Goal: Task Accomplishment & Management: Manage account settings

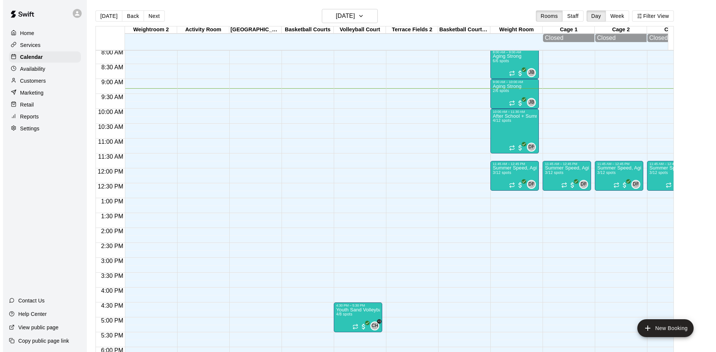
scroll to position [204, 0]
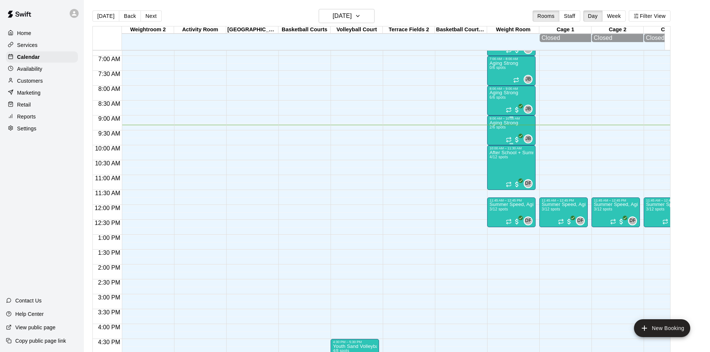
click at [504, 120] on div "9:00 AM – 10:00 AM" at bounding box center [512, 119] width 44 height 4
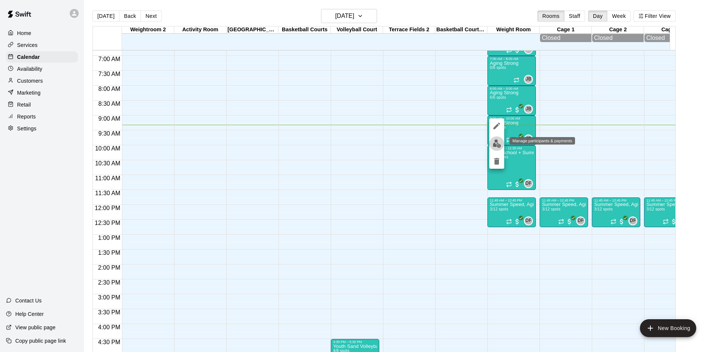
click at [496, 141] on img "edit" at bounding box center [497, 143] width 9 height 9
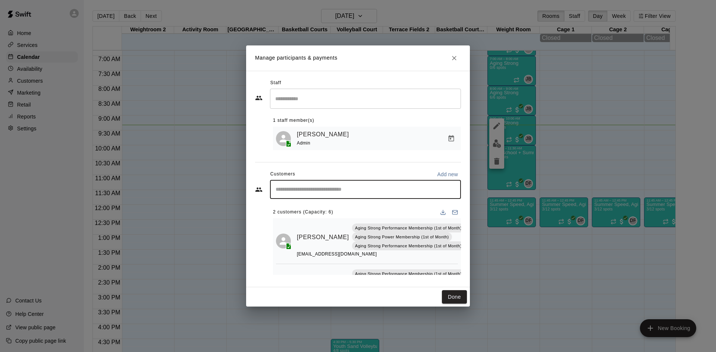
click at [335, 192] on input "Start typing to search customers..." at bounding box center [365, 189] width 184 height 7
type input "******"
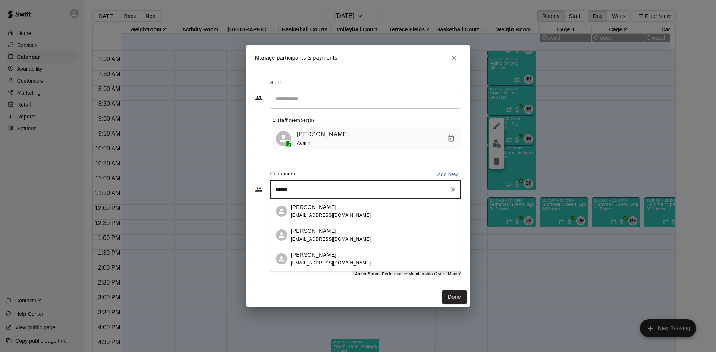
click at [343, 210] on div "Sophie Powless" at bounding box center [331, 208] width 80 height 8
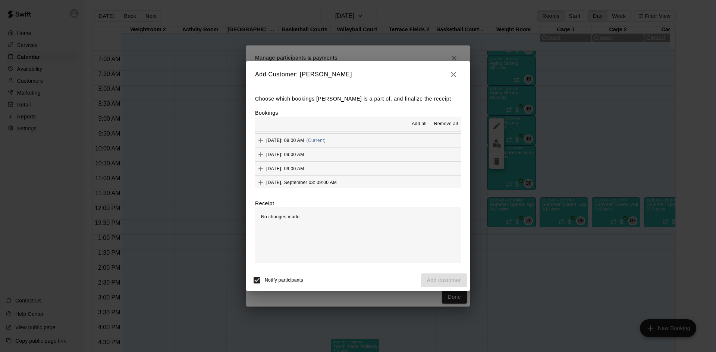
scroll to position [336, 0]
click at [326, 141] on span "(Current)" at bounding box center [315, 140] width 19 height 5
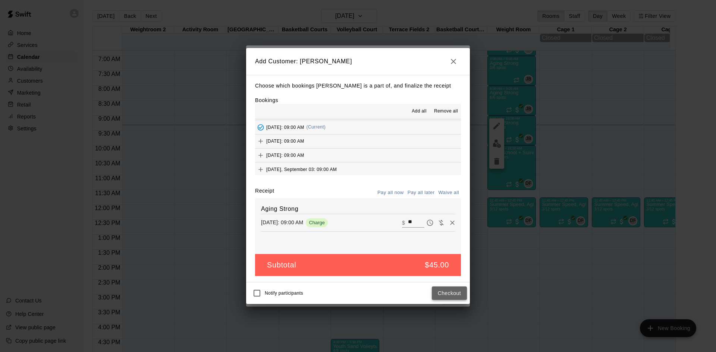
click at [441, 298] on button "Checkout" at bounding box center [449, 294] width 35 height 14
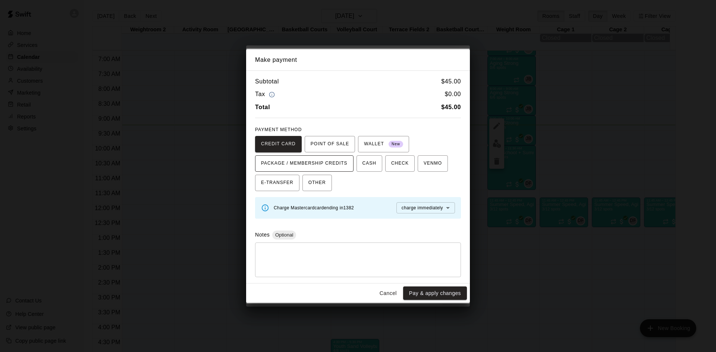
click at [342, 168] on span "PACKAGE / MEMBERSHIP CREDITS" at bounding box center [304, 164] width 86 height 12
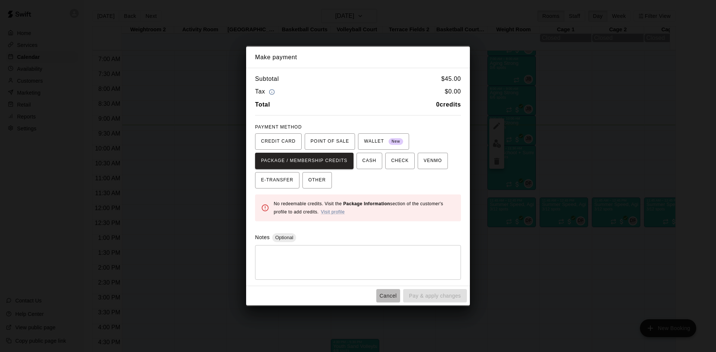
click at [395, 297] on button "Cancel" at bounding box center [388, 296] width 24 height 14
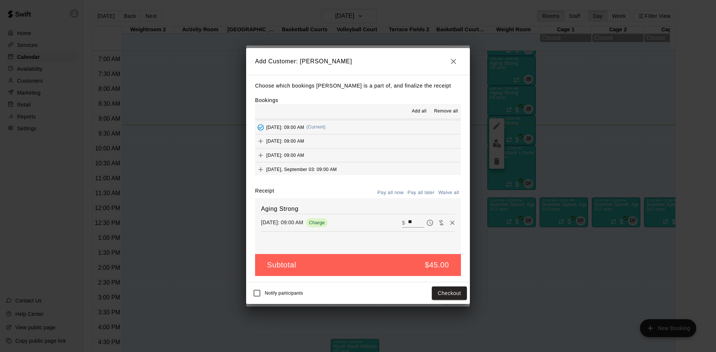
drag, startPoint x: 437, startPoint y: 223, endPoint x: 436, endPoint y: 254, distance: 31.0
click at [437, 223] on icon "Waive payment" at bounding box center [440, 222] width 7 height 7
type input "*"
click at [451, 297] on button "Add customer" at bounding box center [444, 294] width 46 height 14
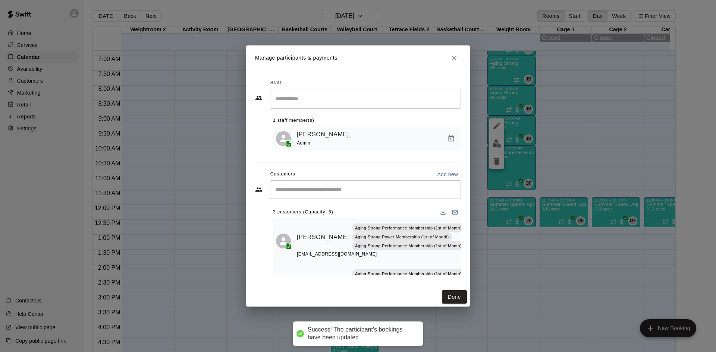
click at [339, 101] on input "Search staff" at bounding box center [365, 98] width 184 height 13
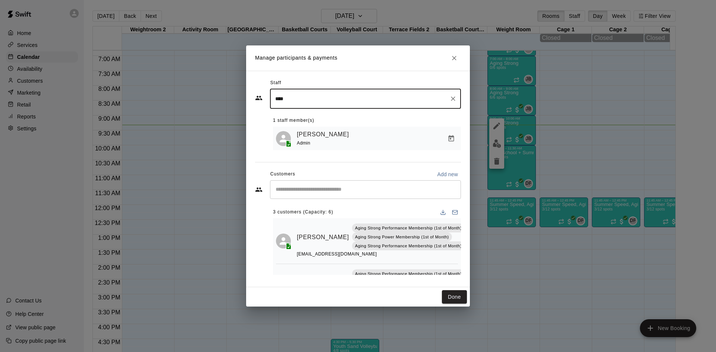
type input "*****"
click at [339, 101] on input "*****" at bounding box center [359, 98] width 173 height 13
click at [453, 98] on icon "Clear" at bounding box center [453, 99] width 4 height 4
click at [443, 74] on div "Staff ​ 1 staff member(s) Jeffrey Batis Admin Customers Add new ​ 3 customers (…" at bounding box center [358, 179] width 224 height 217
click at [366, 196] on div "​" at bounding box center [365, 189] width 191 height 19
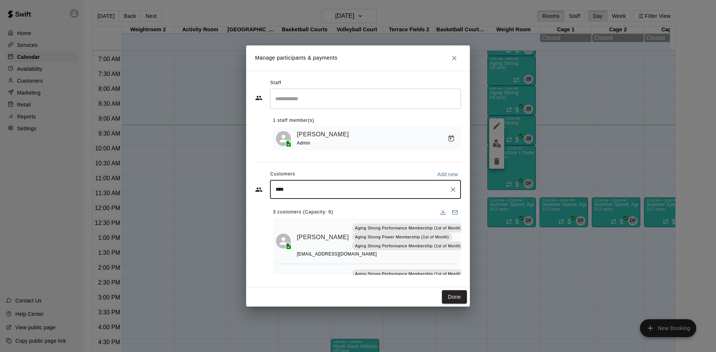
type input "*****"
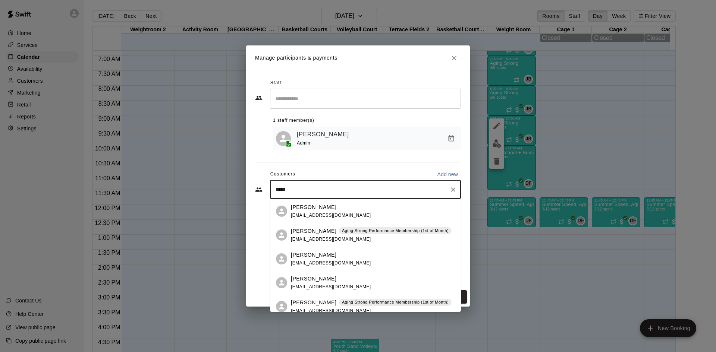
click at [368, 300] on p "Aging Strong Performance Membership (1st of Month)" at bounding box center [395, 302] width 107 height 6
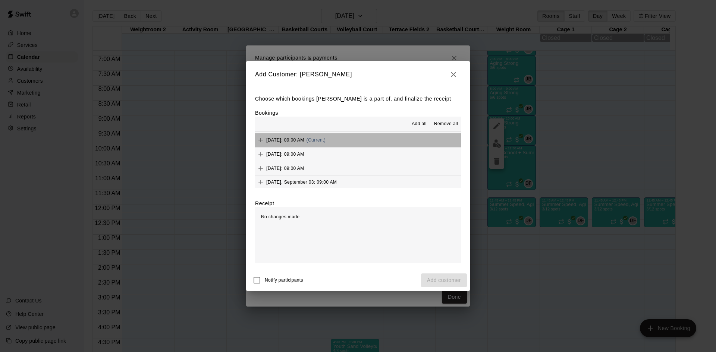
click at [366, 139] on button "Wednesday, August 13: 09:00 AM (Current)" at bounding box center [358, 140] width 206 height 14
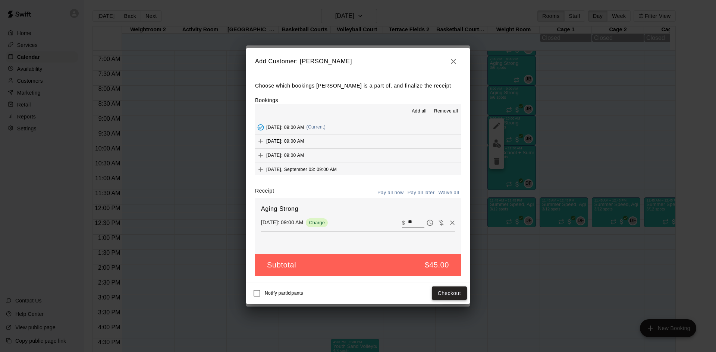
click at [456, 295] on button "Checkout" at bounding box center [449, 294] width 35 height 14
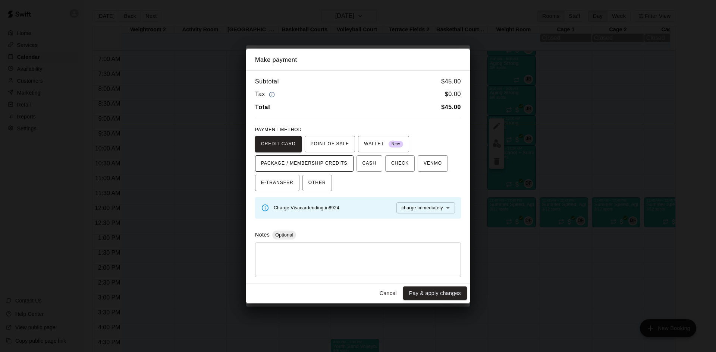
click at [336, 164] on span "PACKAGE / MEMBERSHIP CREDITS" at bounding box center [304, 164] width 86 height 12
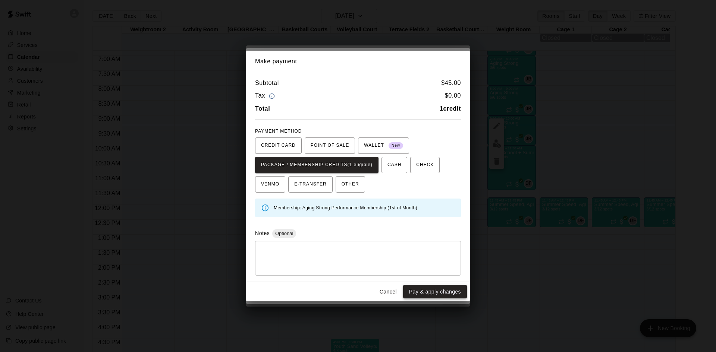
click at [430, 294] on button "Pay & apply changes" at bounding box center [435, 292] width 64 height 14
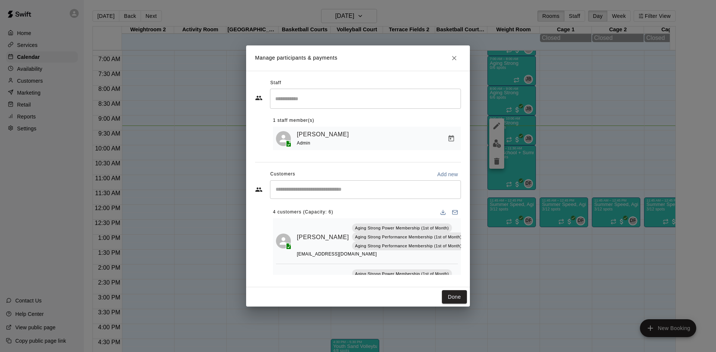
click at [383, 191] on input "Start typing to search customers..." at bounding box center [365, 189] width 184 height 7
type input "*****"
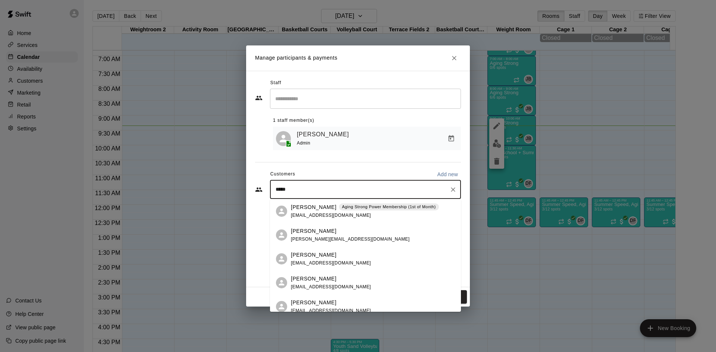
click at [386, 210] on div "Aging Strong Power Membership (1st of Month)" at bounding box center [389, 207] width 100 height 7
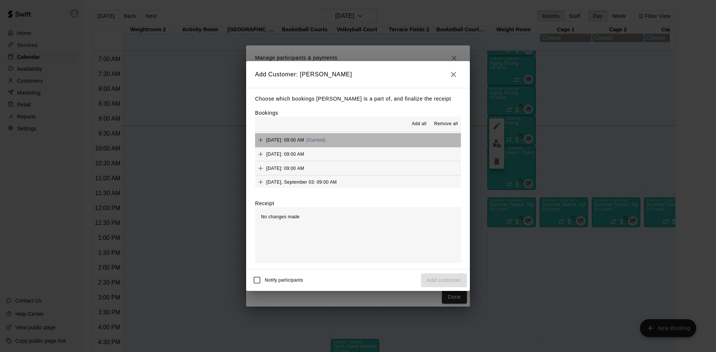
click at [369, 139] on button "Wednesday, August 13: 09:00 AM (Current)" at bounding box center [358, 140] width 206 height 14
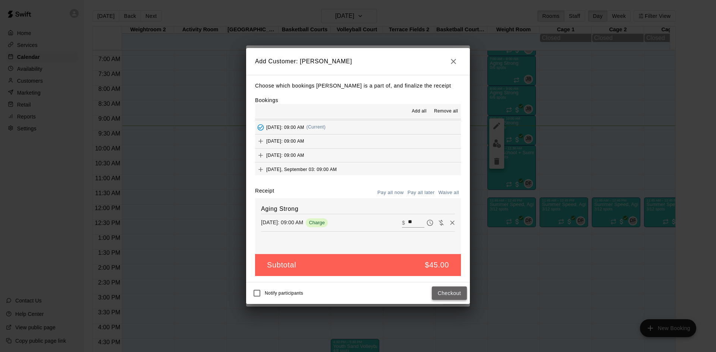
click at [445, 294] on button "Checkout" at bounding box center [449, 294] width 35 height 14
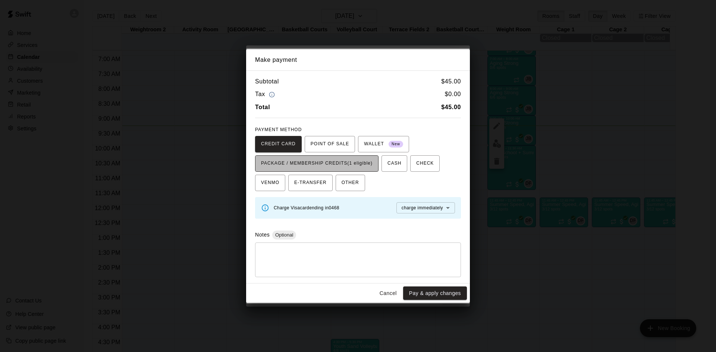
click at [369, 163] on span "PACKAGE / MEMBERSHIP CREDITS (1 eligible)" at bounding box center [316, 164] width 111 height 12
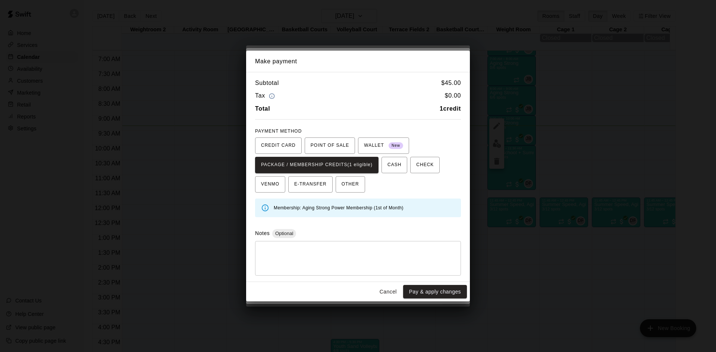
click at [423, 287] on button "Pay & apply changes" at bounding box center [435, 292] width 64 height 14
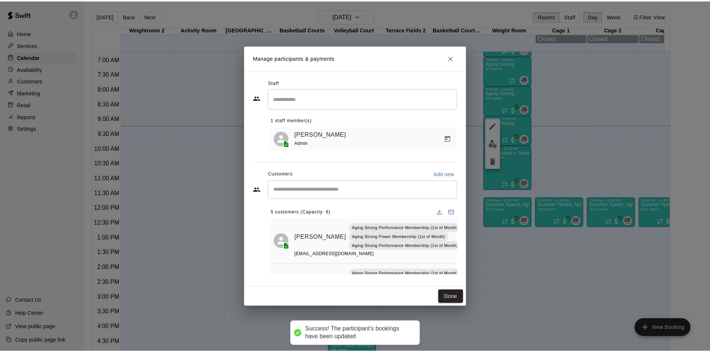
scroll to position [0, 0]
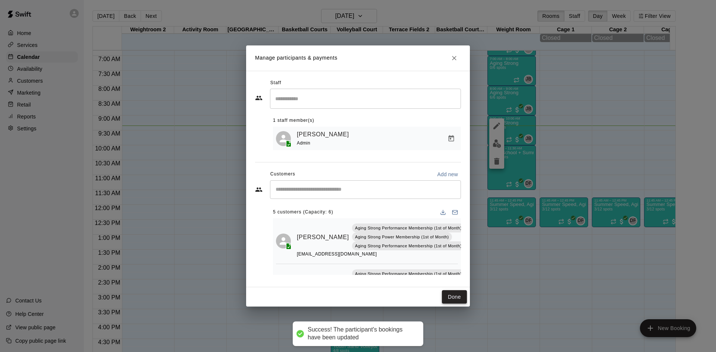
click at [452, 293] on button "Done" at bounding box center [454, 297] width 25 height 14
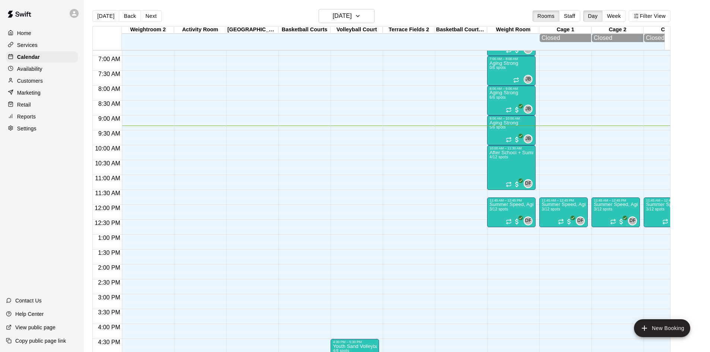
scroll to position [166, 0]
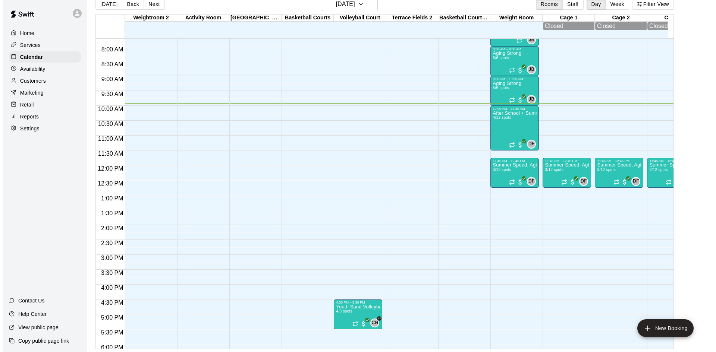
scroll to position [218, 0]
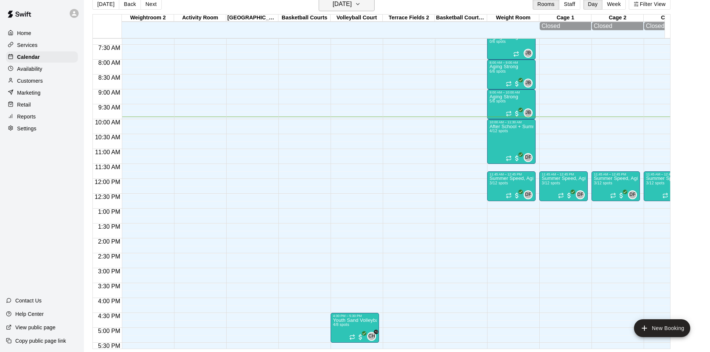
click at [361, 2] on icon "button" at bounding box center [358, 4] width 6 height 9
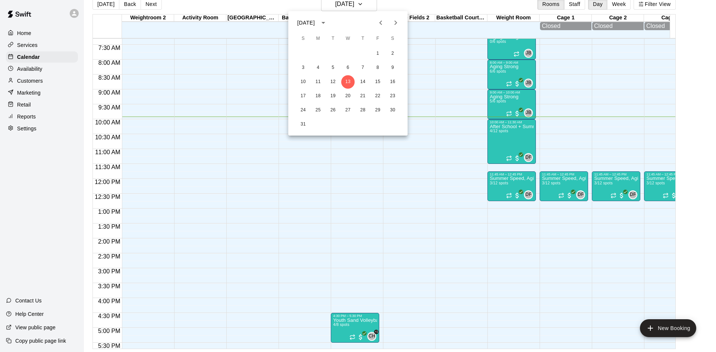
click at [393, 5] on div at bounding box center [358, 176] width 716 height 352
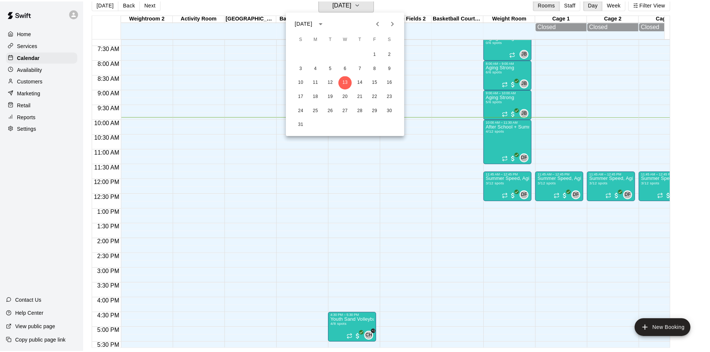
scroll to position [9, 0]
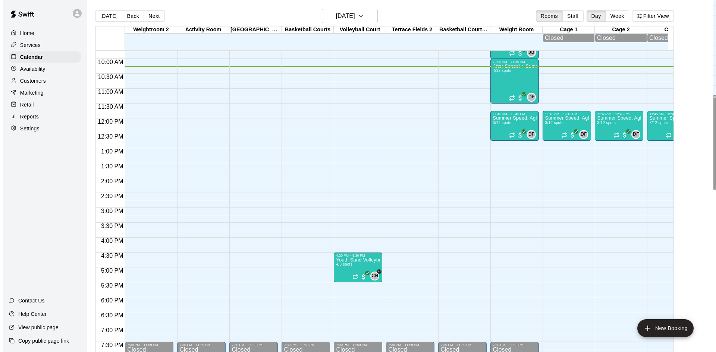
scroll to position [268, 0]
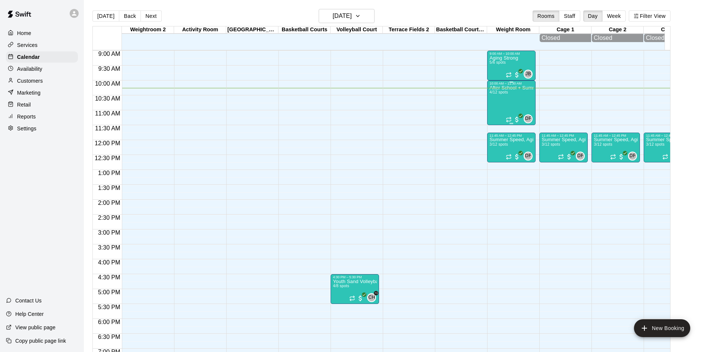
click at [509, 103] on div "After School + Summer Fitness 4/12 spots" at bounding box center [512, 261] width 44 height 352
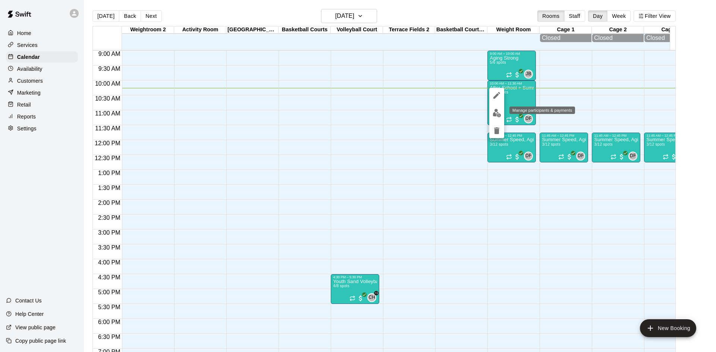
click at [494, 116] on img "edit" at bounding box center [497, 113] width 9 height 9
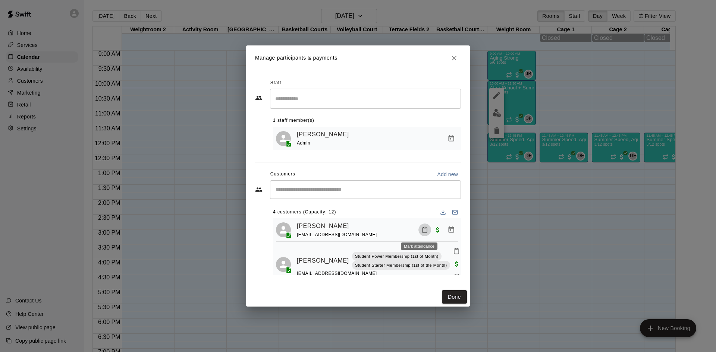
click at [421, 232] on icon "Mark attendance" at bounding box center [424, 230] width 7 height 7
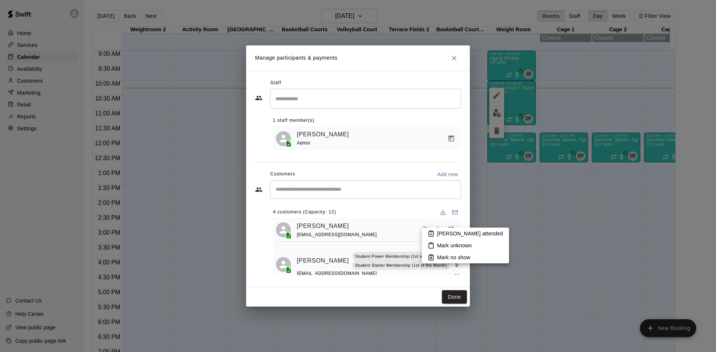
click at [435, 232] on li "[PERSON_NAME] attended" at bounding box center [465, 234] width 87 height 12
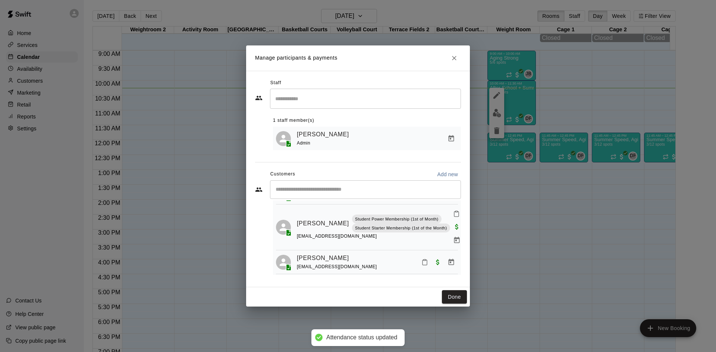
scroll to position [75, 0]
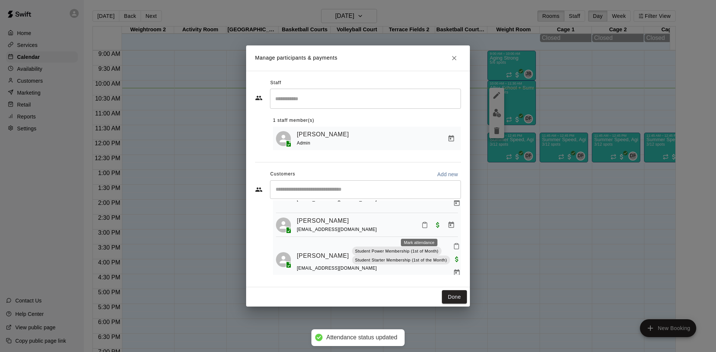
click at [421, 224] on icon "Mark attendance" at bounding box center [424, 225] width 7 height 7
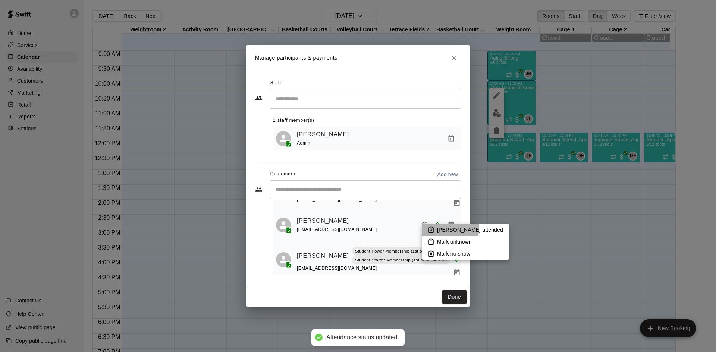
click at [428, 227] on icon at bounding box center [431, 230] width 7 height 7
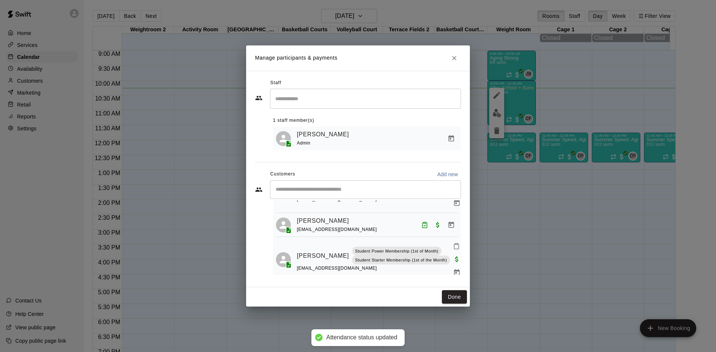
click at [366, 195] on div "​" at bounding box center [365, 189] width 191 height 19
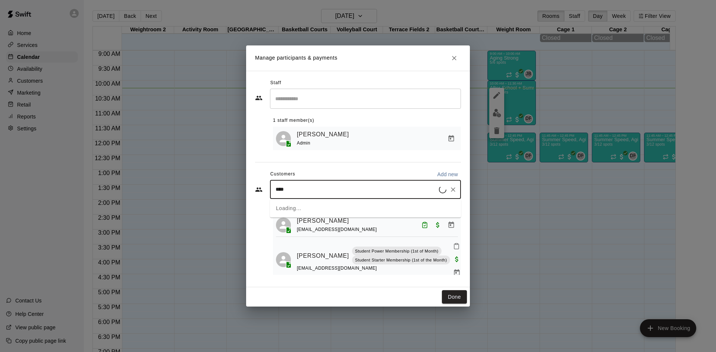
type input "*****"
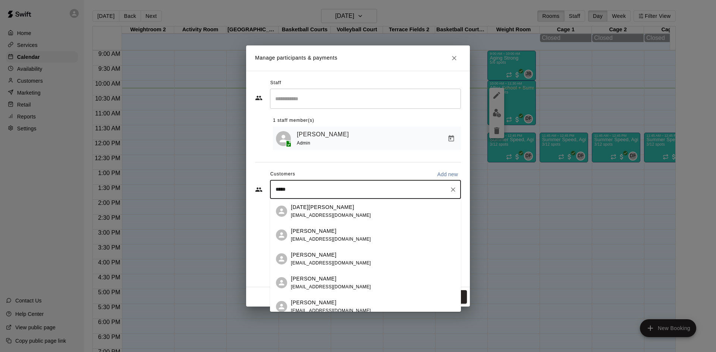
scroll to position [7, 0]
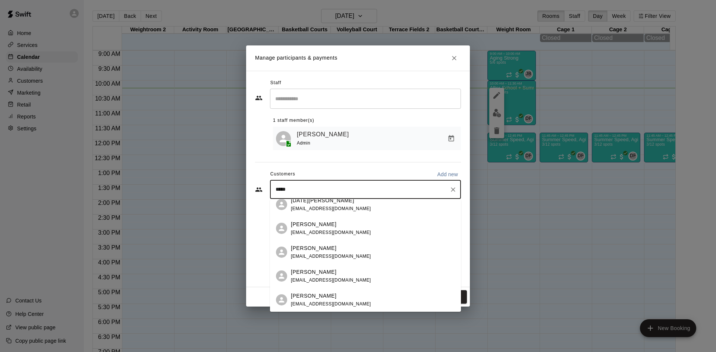
click at [312, 302] on span "[EMAIL_ADDRESS][DOMAIN_NAME]" at bounding box center [331, 304] width 80 height 5
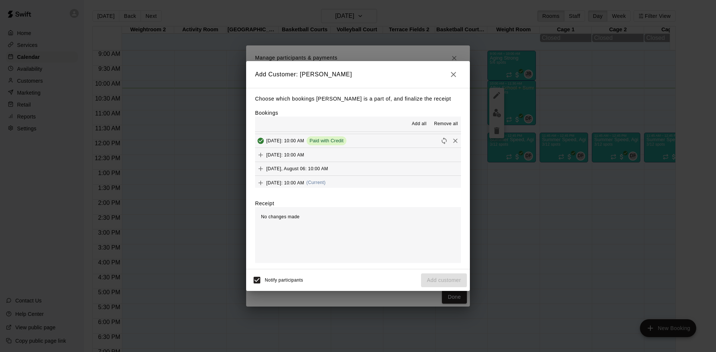
scroll to position [37, 0]
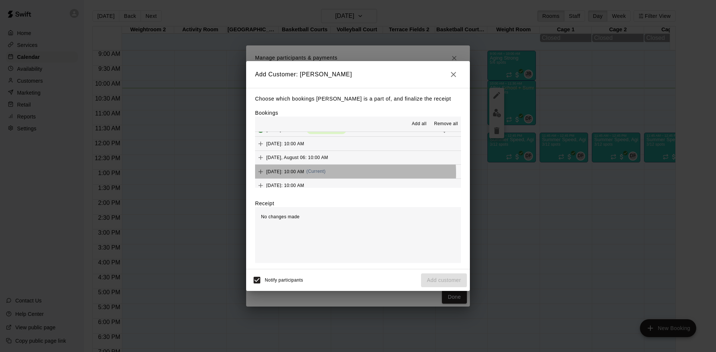
click at [304, 174] on span "[DATE]: 10:00 AM" at bounding box center [285, 171] width 38 height 5
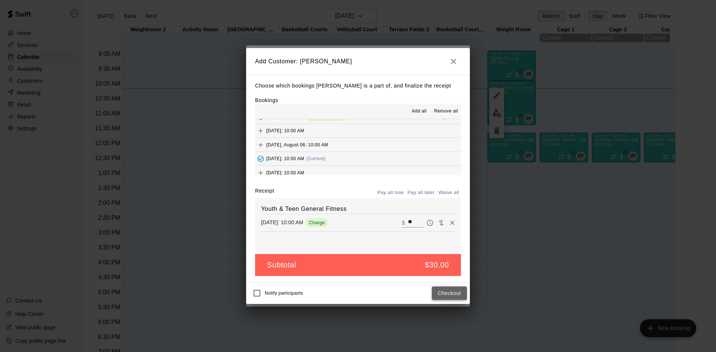
click at [444, 293] on button "Checkout" at bounding box center [449, 294] width 35 height 14
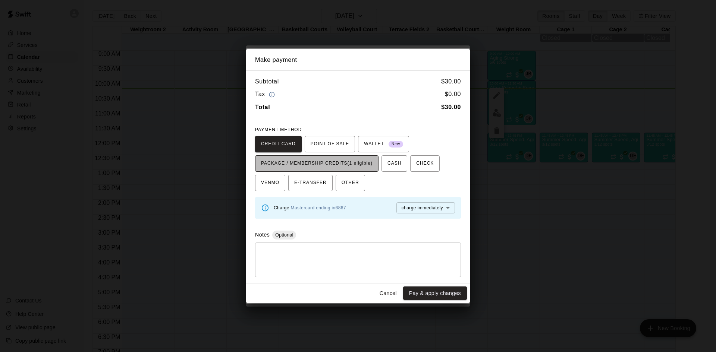
click at [336, 165] on span "PACKAGE / MEMBERSHIP CREDITS (1 eligible)" at bounding box center [316, 164] width 111 height 12
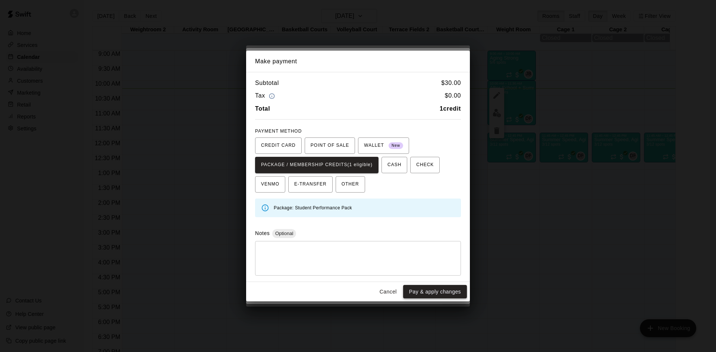
click at [439, 287] on button "Pay & apply changes" at bounding box center [435, 292] width 64 height 14
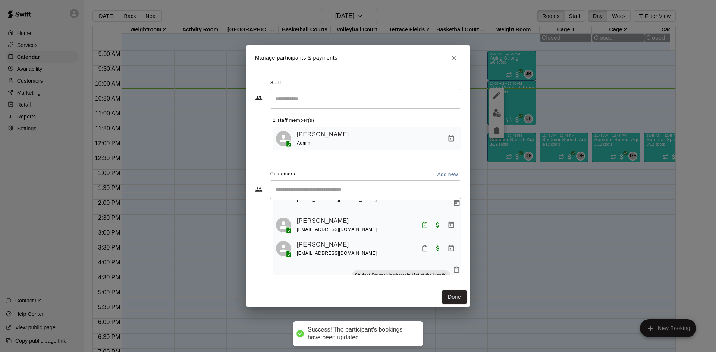
click at [320, 190] on input "Start typing to search customers..." at bounding box center [365, 189] width 184 height 7
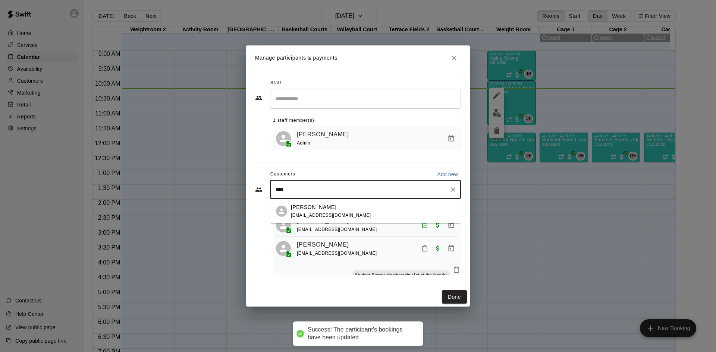
type input "*****"
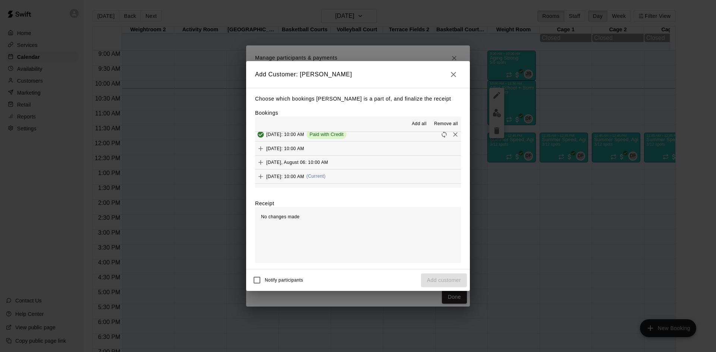
scroll to position [56, 0]
click at [306, 149] on div "[DATE]: 10:00 AM (Current)" at bounding box center [290, 152] width 70 height 11
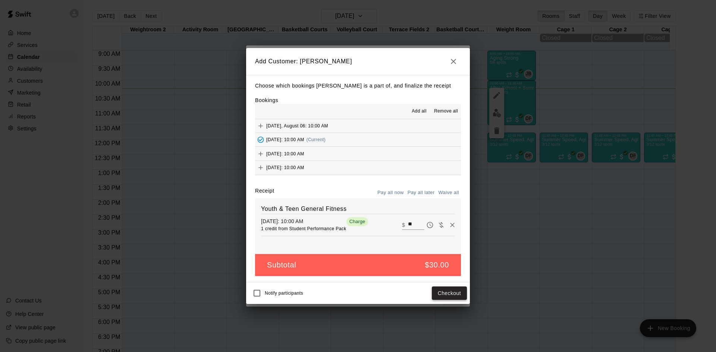
click at [443, 292] on button "Checkout" at bounding box center [449, 294] width 35 height 14
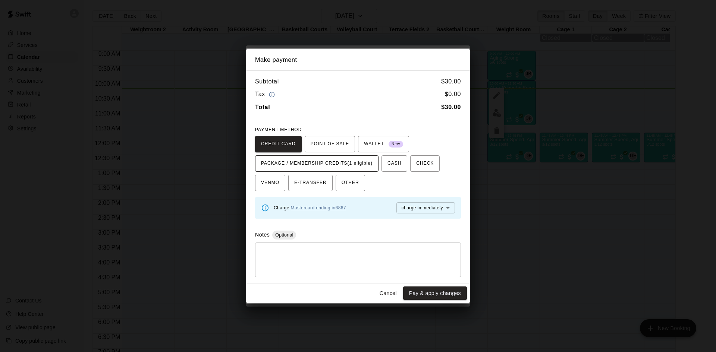
click at [355, 159] on span "PACKAGE / MEMBERSHIP CREDITS (1 eligible)" at bounding box center [316, 164] width 111 height 12
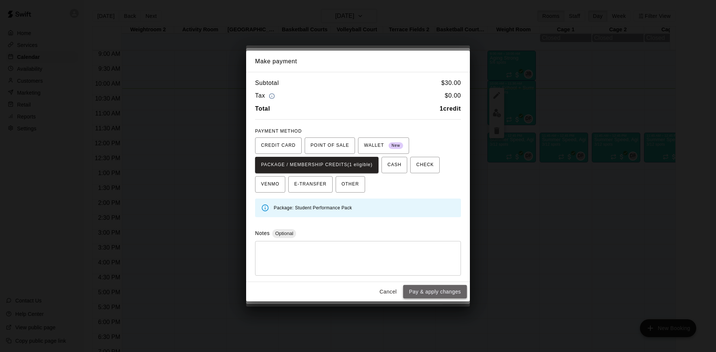
click at [425, 293] on button "Pay & apply changes" at bounding box center [435, 292] width 64 height 14
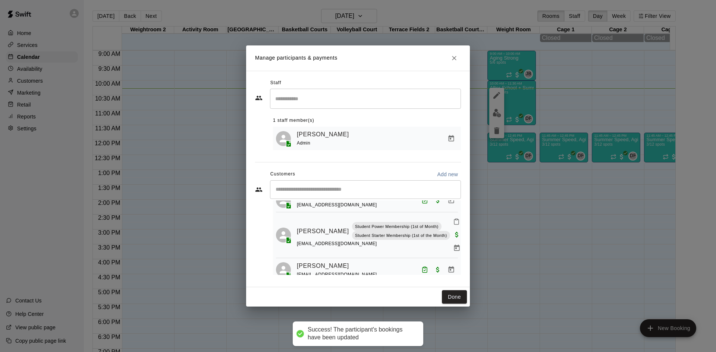
scroll to position [0, 0]
click at [334, 183] on div "​" at bounding box center [365, 189] width 191 height 19
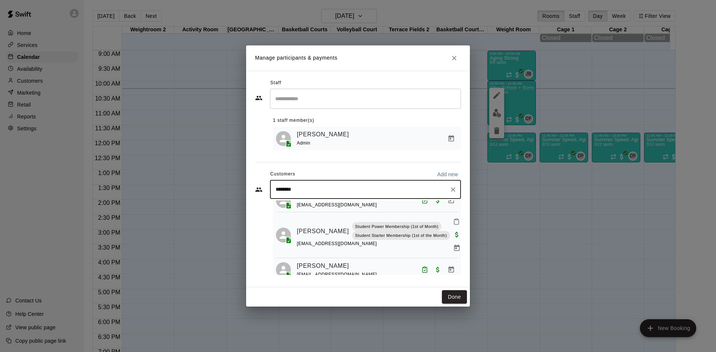
type input "*********"
click at [317, 208] on div "[PERSON_NAME]" at bounding box center [331, 208] width 80 height 8
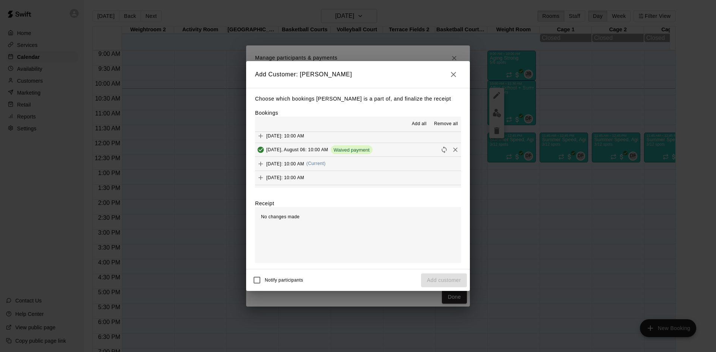
scroll to position [56, 0]
click at [309, 159] on button "[DATE]: 10:00 AM (Current)" at bounding box center [358, 153] width 206 height 14
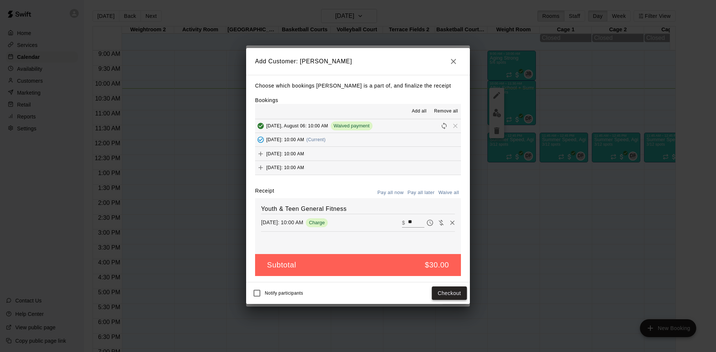
click at [456, 296] on button "Checkout" at bounding box center [449, 294] width 35 height 14
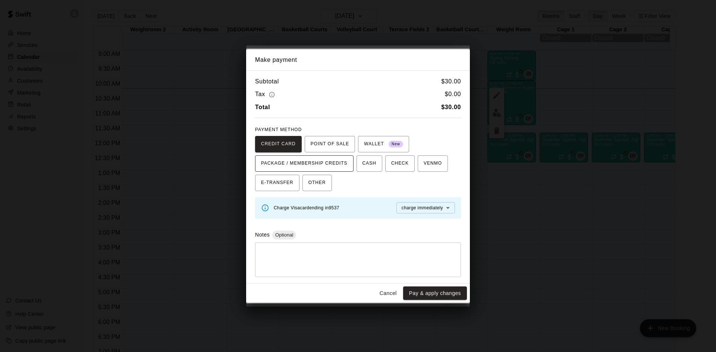
click at [312, 166] on span "PACKAGE / MEMBERSHIP CREDITS" at bounding box center [304, 164] width 86 height 12
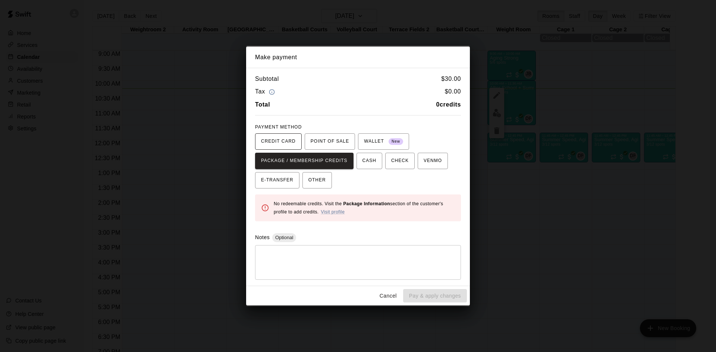
click at [284, 139] on span "CREDIT CARD" at bounding box center [278, 142] width 35 height 12
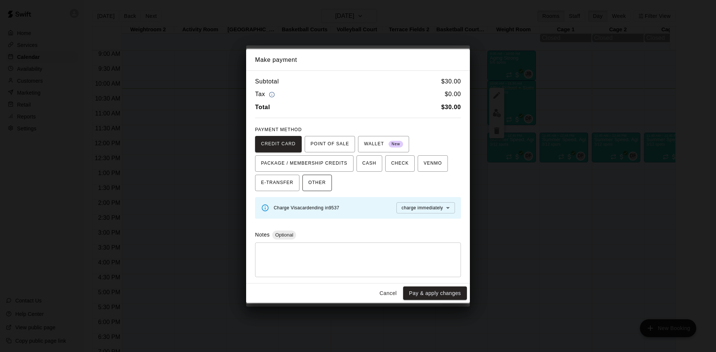
click at [324, 178] on span "OTHER" at bounding box center [317, 183] width 18 height 12
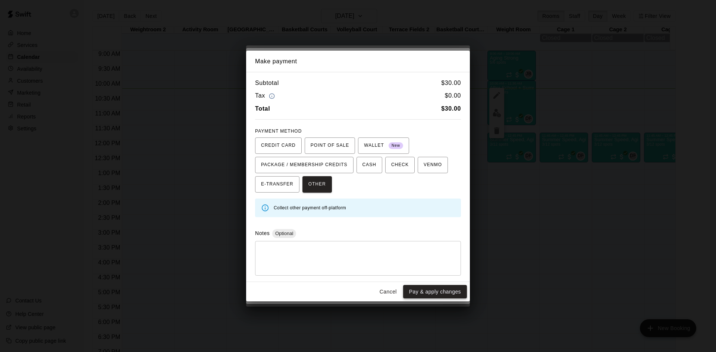
click at [445, 293] on button "Pay & apply changes" at bounding box center [435, 292] width 64 height 14
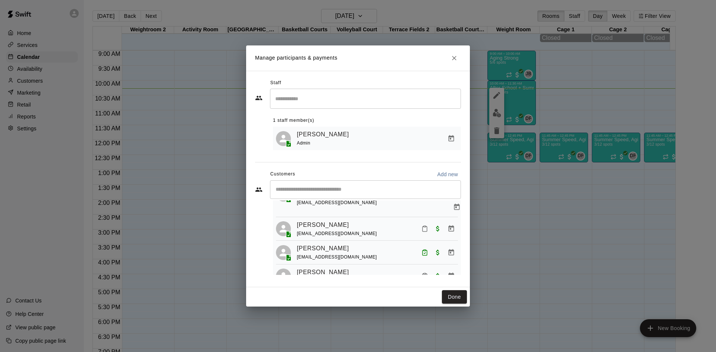
scroll to position [162, 0]
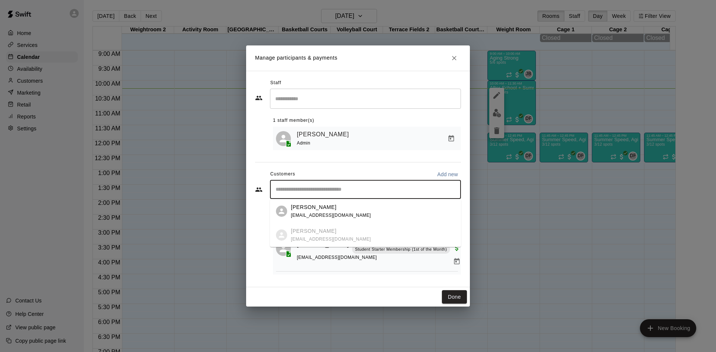
click at [330, 188] on input "Start typing to search customers..." at bounding box center [365, 189] width 184 height 7
type input "*"
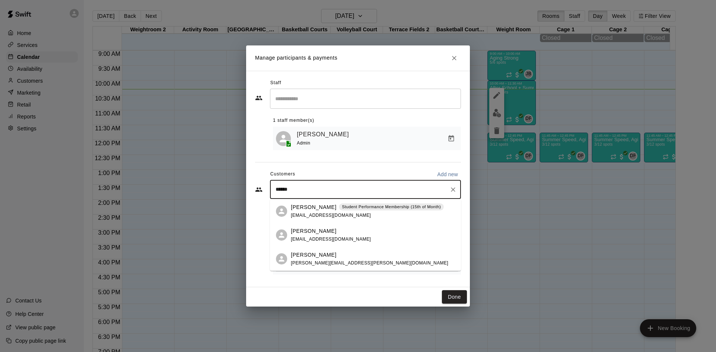
type input "*******"
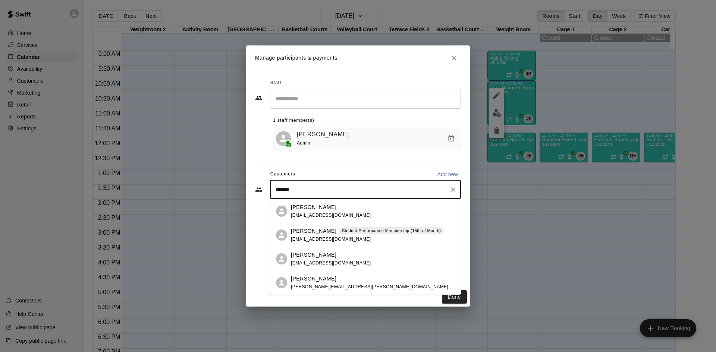
click at [343, 229] on p "Student Performance Membership (15th of Month)" at bounding box center [391, 231] width 99 height 6
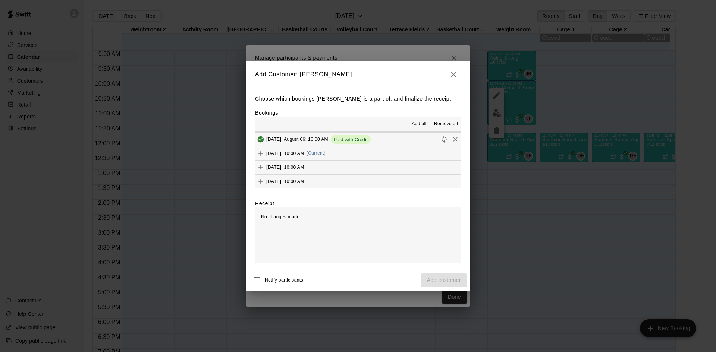
scroll to position [56, 0]
click at [290, 152] on span "[DATE]: 10:00 AM" at bounding box center [285, 152] width 38 height 5
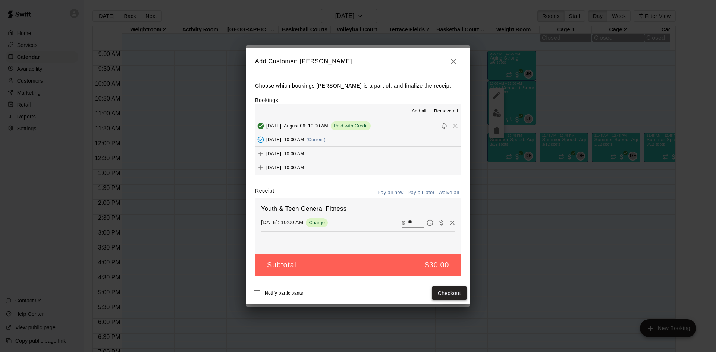
click at [453, 293] on button "Checkout" at bounding box center [449, 294] width 35 height 14
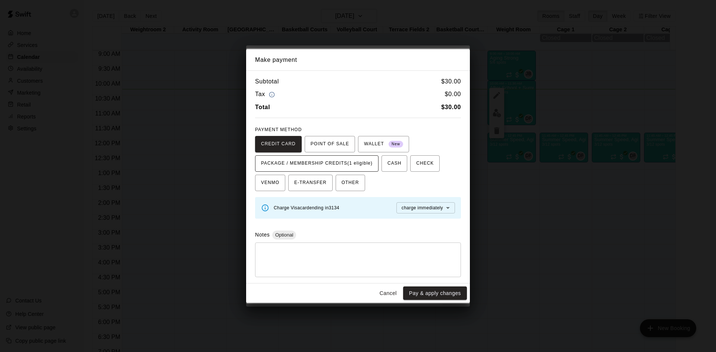
click at [364, 156] on button "PACKAGE / MEMBERSHIP CREDITS (1 eligible)" at bounding box center [316, 163] width 123 height 16
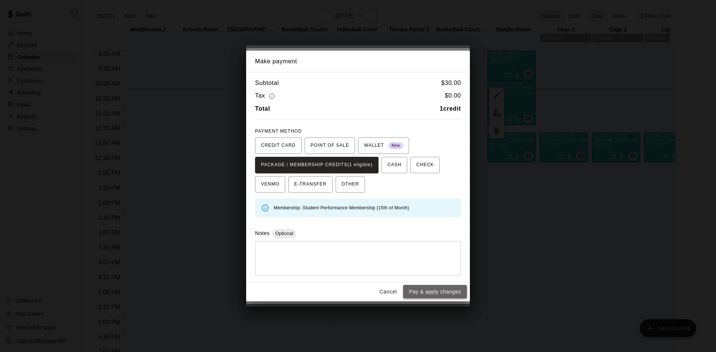
click at [425, 286] on button "Pay & apply changes" at bounding box center [435, 292] width 64 height 14
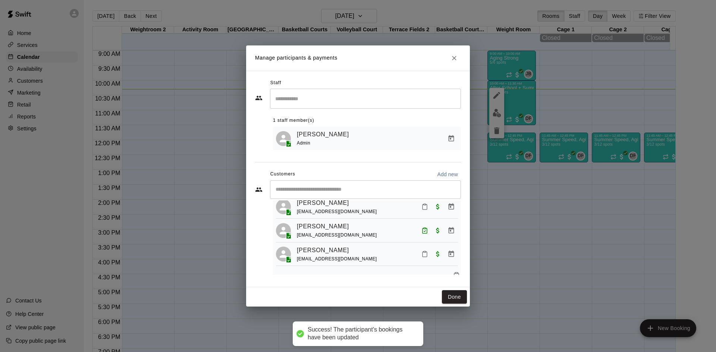
scroll to position [183, 0]
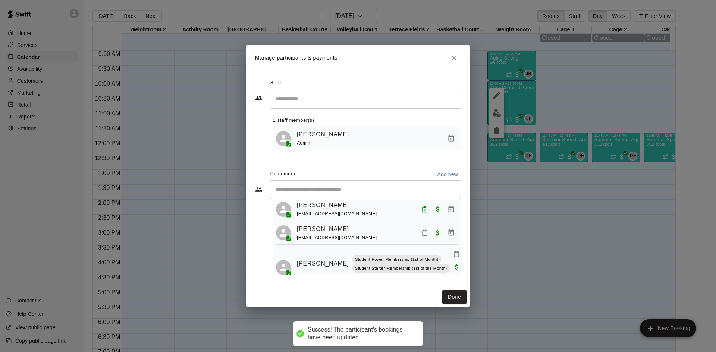
click at [349, 193] on input "Start typing to search customers..." at bounding box center [365, 189] width 184 height 7
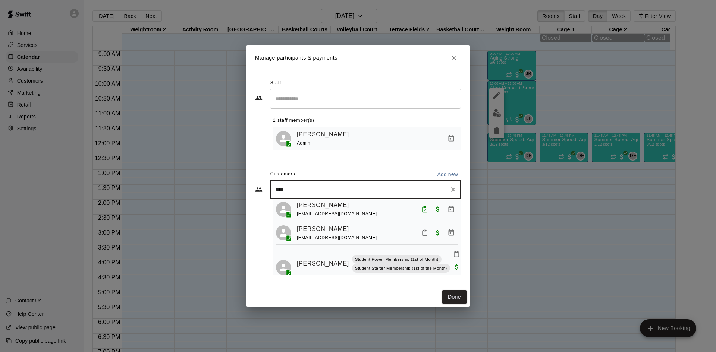
type input "*****"
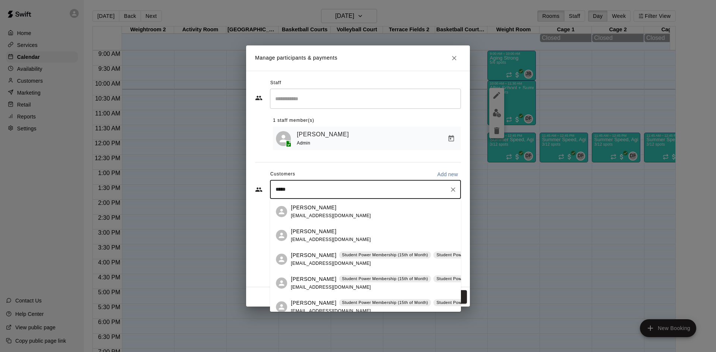
scroll to position [75, 0]
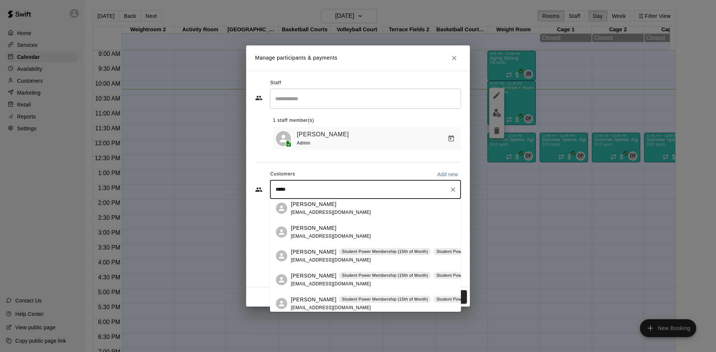
click at [319, 273] on div "[PERSON_NAME] Student Power Membership (15th of Month) Student Power Membership…" at bounding box center [454, 276] width 327 height 8
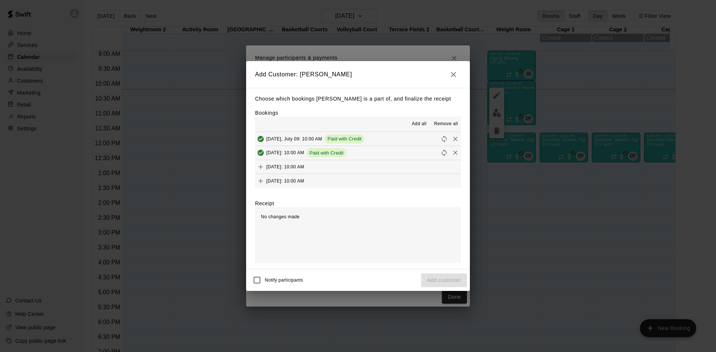
scroll to position [56, 0]
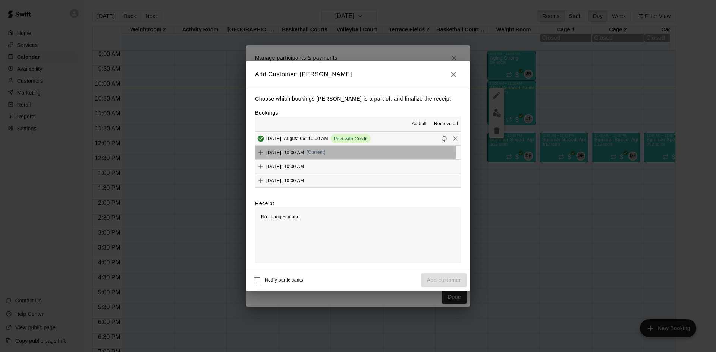
click at [325, 150] on div "[DATE]: 10:00 AM (Current)" at bounding box center [290, 152] width 70 height 11
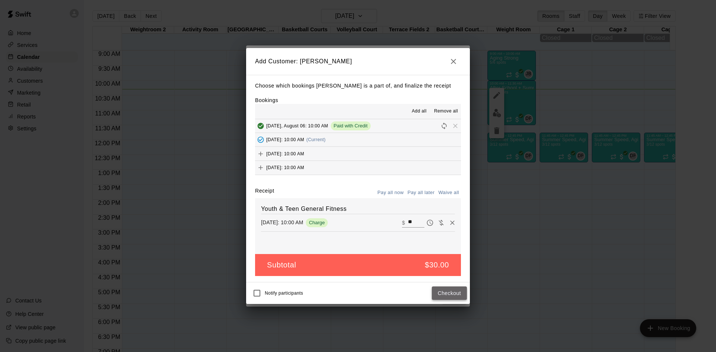
click at [447, 292] on button "Checkout" at bounding box center [449, 294] width 35 height 14
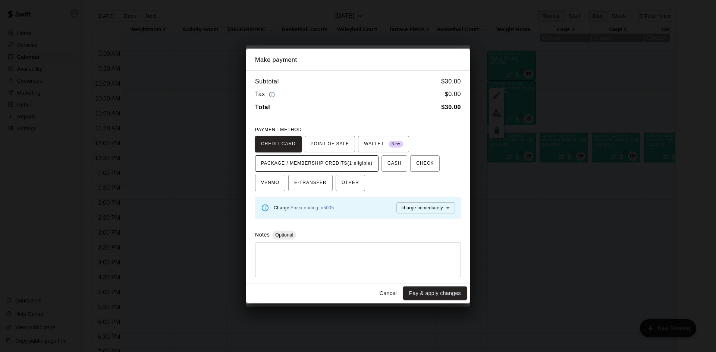
click at [356, 168] on span "PACKAGE / MEMBERSHIP CREDITS (1 eligible)" at bounding box center [316, 164] width 111 height 12
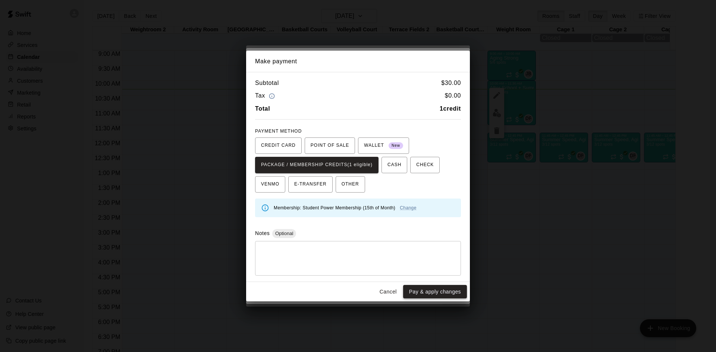
click at [437, 290] on button "Pay & apply changes" at bounding box center [435, 292] width 64 height 14
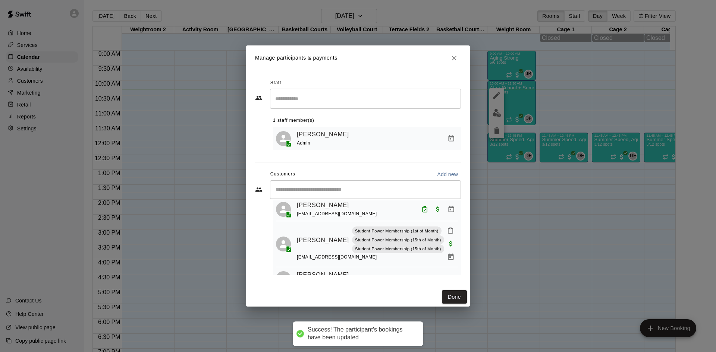
click at [364, 192] on input "Start typing to search customers..." at bounding box center [365, 189] width 184 height 7
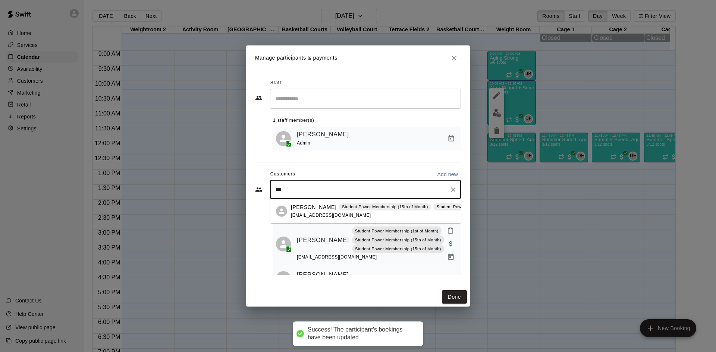
type input "****"
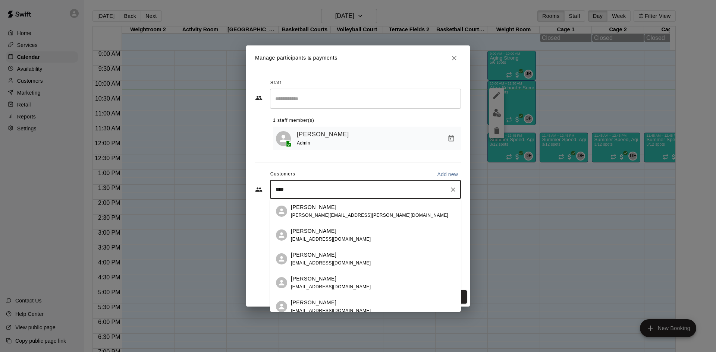
click at [349, 205] on div "[PERSON_NAME]" at bounding box center [369, 208] width 157 height 8
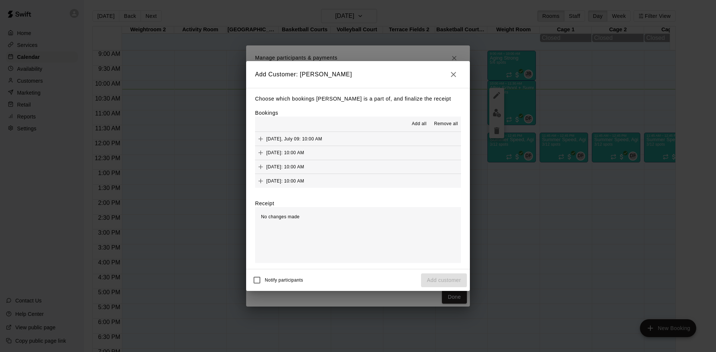
drag, startPoint x: 466, startPoint y: 73, endPoint x: 454, endPoint y: 75, distance: 11.7
click at [465, 73] on h2 "Add Customer: [PERSON_NAME]" at bounding box center [358, 74] width 224 height 27
click at [454, 75] on icon "button" at bounding box center [453, 74] width 5 height 5
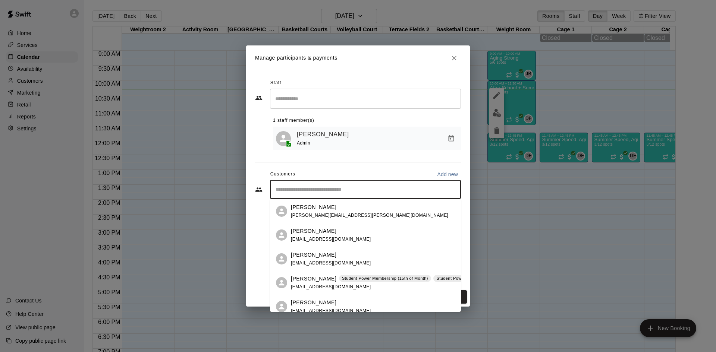
click at [358, 192] on input "Start typing to search customers..." at bounding box center [365, 189] width 184 height 7
type input "******"
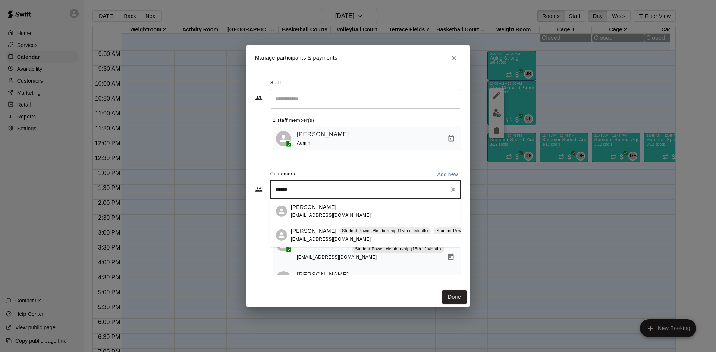
click at [328, 235] on div "[PERSON_NAME] Student Power Membership (15th of Month) Student Power Membership…" at bounding box center [454, 235] width 327 height 16
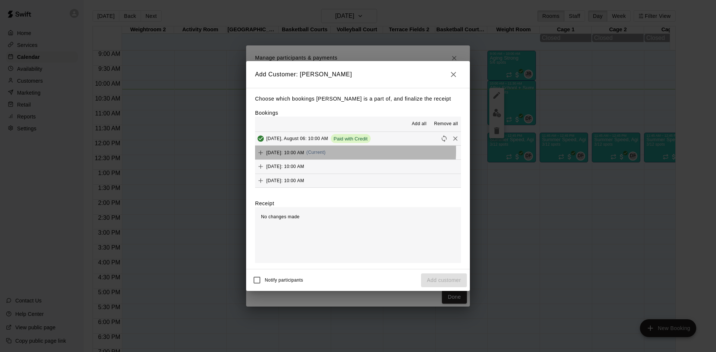
click at [304, 151] on span "[DATE]: 10:00 AM" at bounding box center [285, 152] width 38 height 5
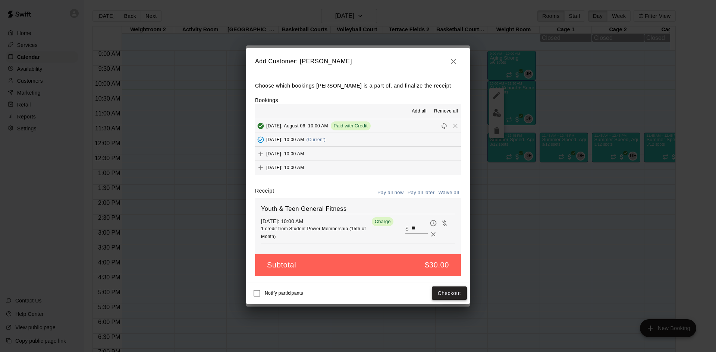
click at [448, 291] on button "Checkout" at bounding box center [449, 294] width 35 height 14
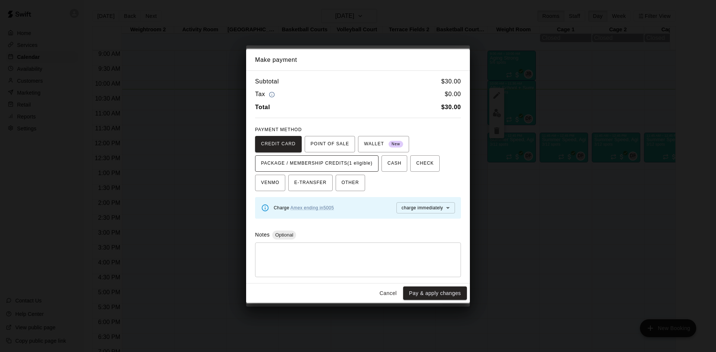
click at [337, 160] on span "PACKAGE / MEMBERSHIP CREDITS (1 eligible)" at bounding box center [316, 164] width 111 height 12
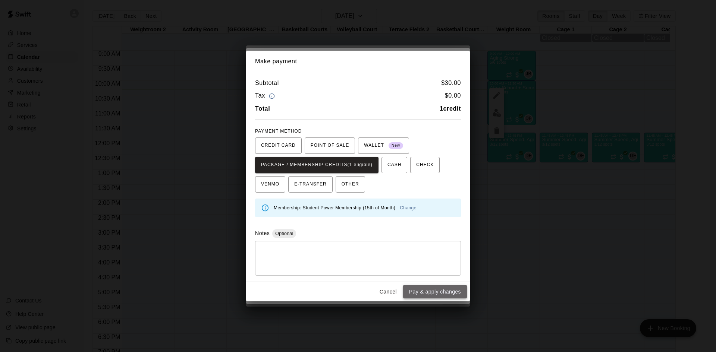
click at [440, 294] on button "Pay & apply changes" at bounding box center [435, 292] width 64 height 14
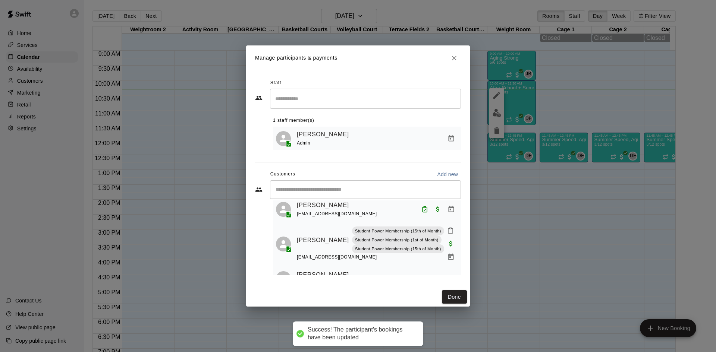
scroll to position [0, 0]
click at [336, 195] on div "​" at bounding box center [365, 189] width 191 height 19
type input "******"
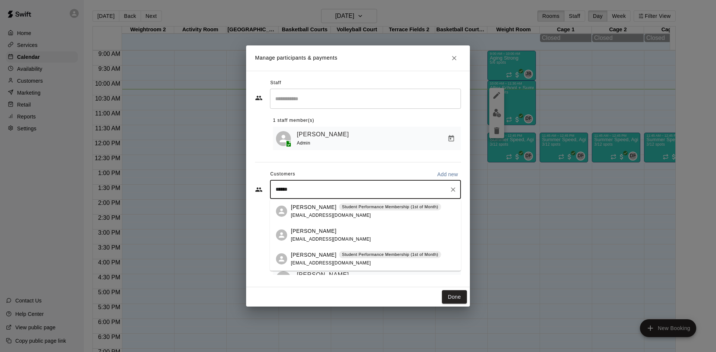
click at [339, 257] on span "Student Performance Membership (1st of Month)" at bounding box center [390, 255] width 102 height 6
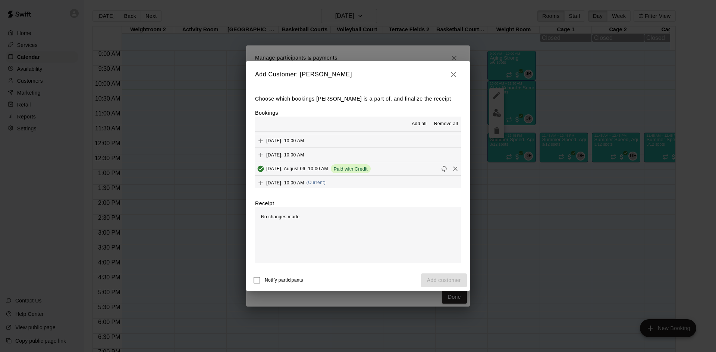
scroll to position [37, 0]
click at [304, 170] on span "[DATE]: 10:00 AM" at bounding box center [285, 171] width 38 height 5
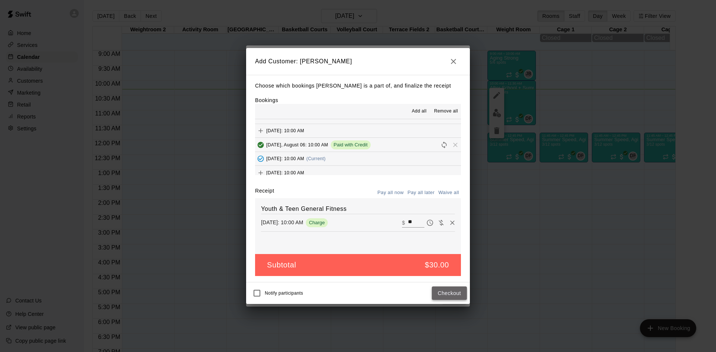
click at [441, 291] on button "Checkout" at bounding box center [449, 294] width 35 height 14
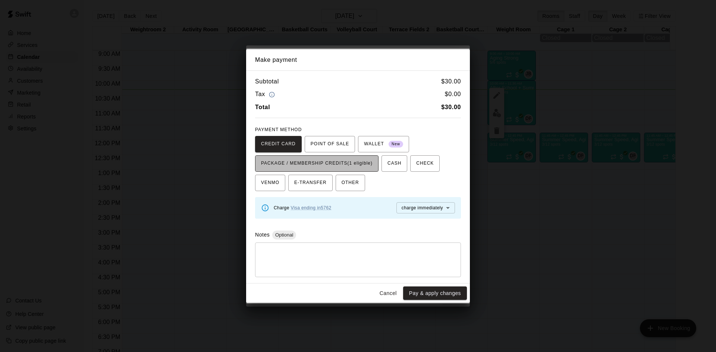
click at [346, 161] on span "PACKAGE / MEMBERSHIP CREDITS (1 eligible)" at bounding box center [316, 164] width 111 height 12
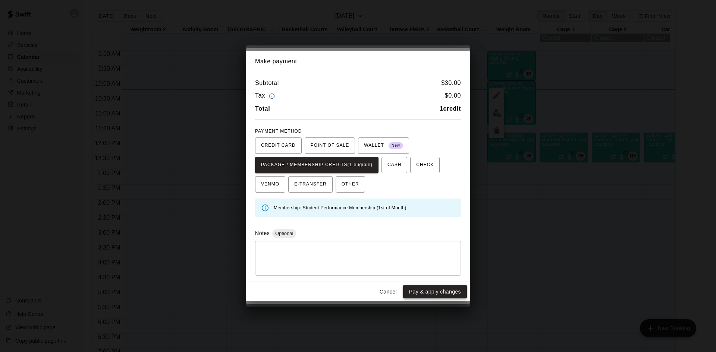
click at [428, 294] on button "Pay & apply changes" at bounding box center [435, 292] width 64 height 14
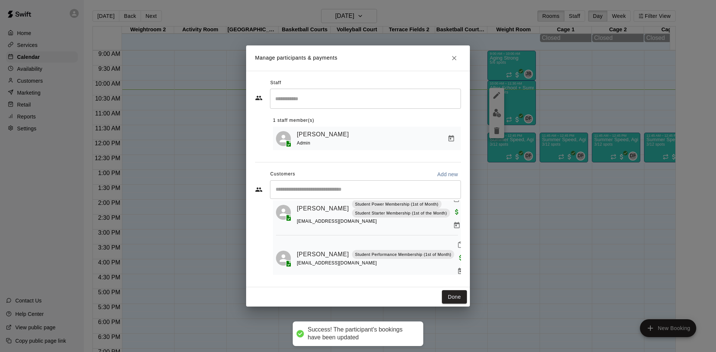
scroll to position [334, 0]
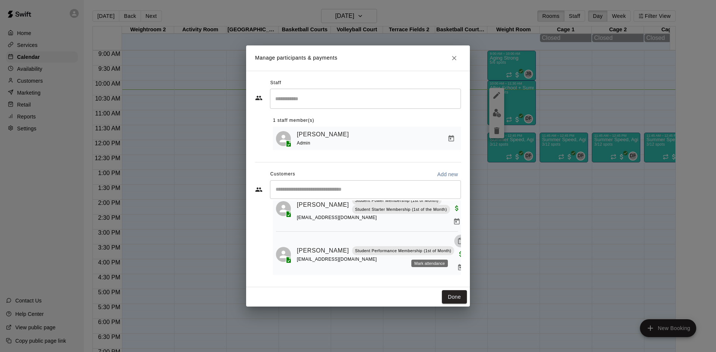
click at [457, 245] on icon "Mark attendance" at bounding box center [460, 241] width 7 height 7
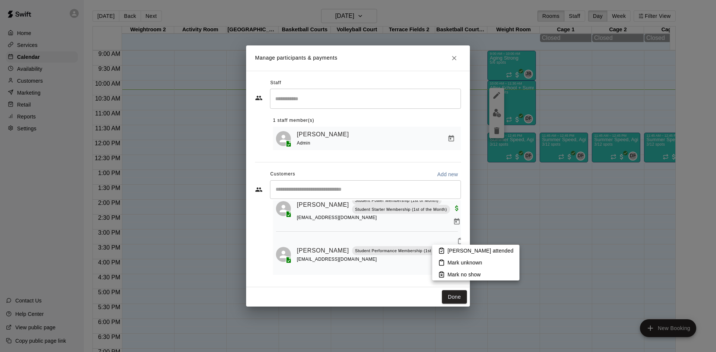
click at [446, 252] on li "[PERSON_NAME] attended" at bounding box center [475, 251] width 87 height 12
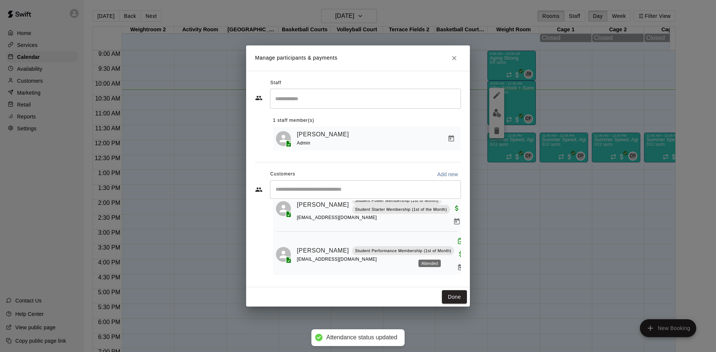
scroll to position [222, 0]
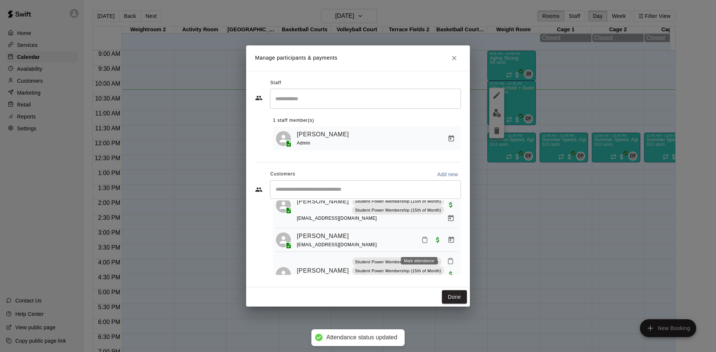
click at [423, 245] on button "Mark attendance" at bounding box center [424, 240] width 13 height 13
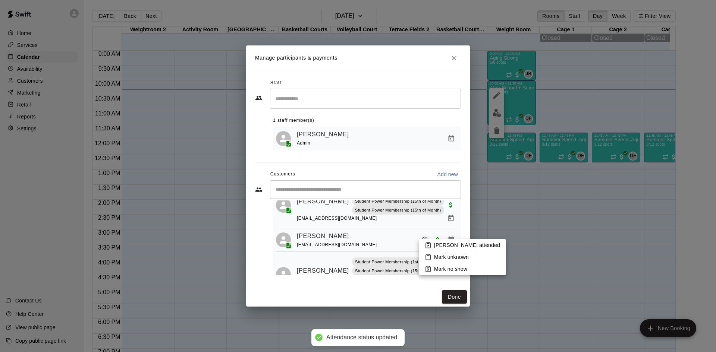
click at [445, 248] on p "[PERSON_NAME] attended" at bounding box center [467, 245] width 66 height 7
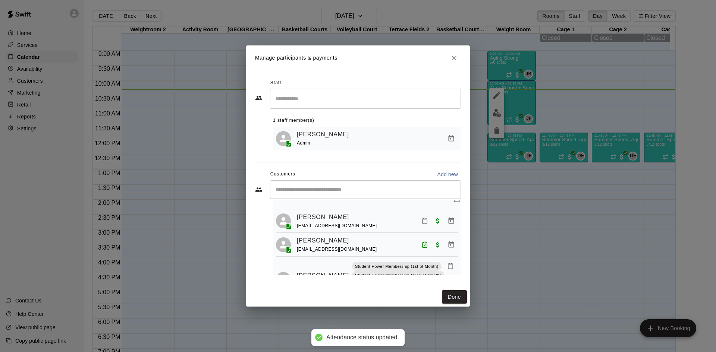
scroll to position [148, 0]
click at [418, 225] on button "Mark attendance" at bounding box center [424, 221] width 13 height 13
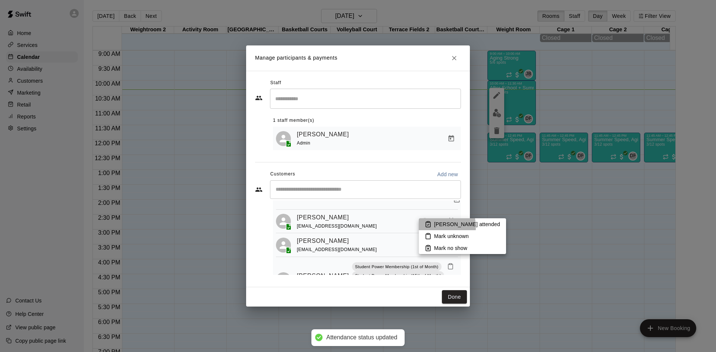
click at [429, 227] on icon at bounding box center [428, 224] width 4 height 5
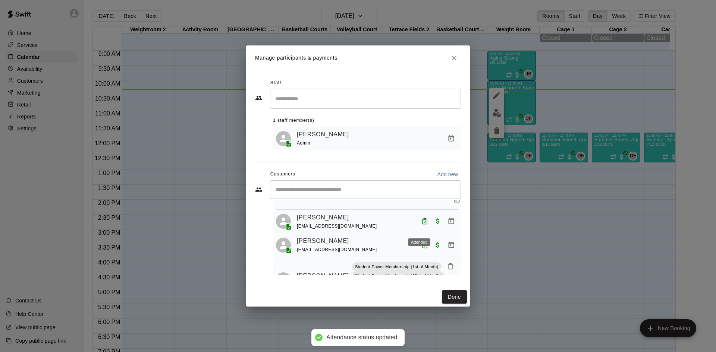
scroll to position [0, 0]
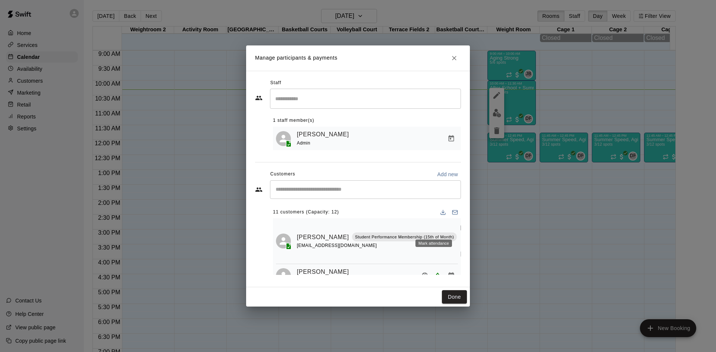
click at [460, 227] on icon "Mark attendance" at bounding box center [463, 227] width 7 height 7
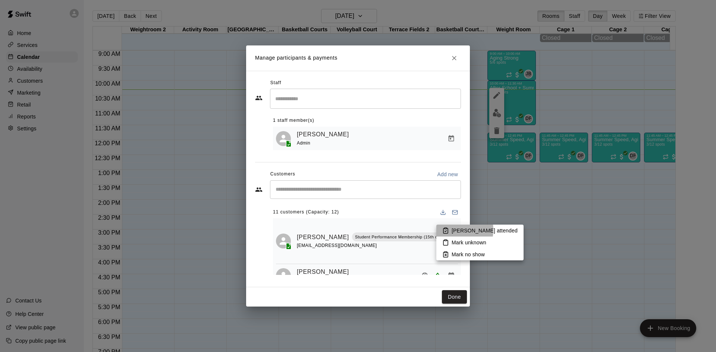
click at [453, 230] on p "[PERSON_NAME] attended" at bounding box center [484, 230] width 66 height 7
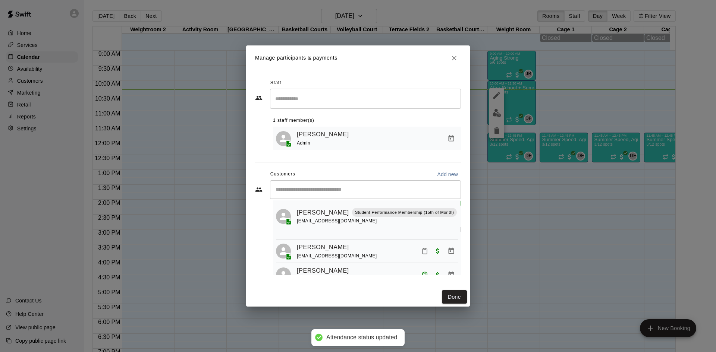
scroll to position [37, 0]
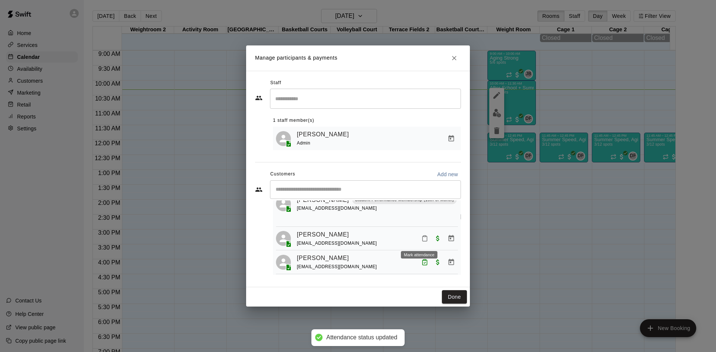
click at [421, 239] on icon "Mark attendance" at bounding box center [424, 238] width 7 height 7
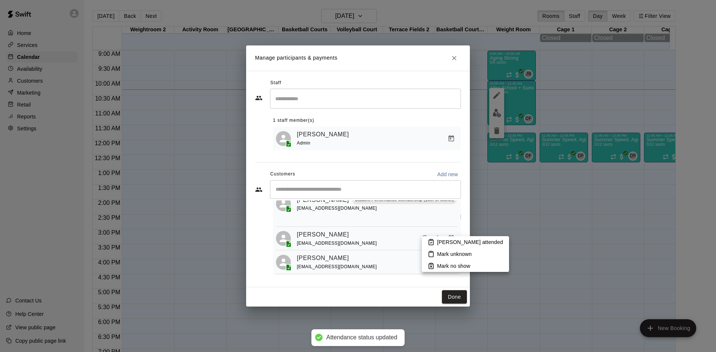
click at [448, 242] on p "[PERSON_NAME] attended" at bounding box center [470, 242] width 66 height 7
click at [458, 299] on button "Done" at bounding box center [454, 297] width 25 height 14
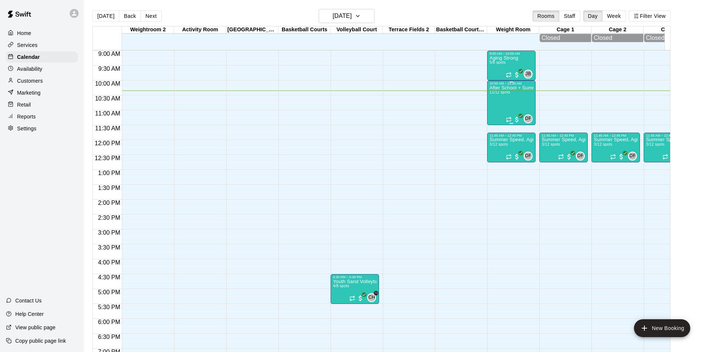
click at [508, 103] on div "After School + Summer Fitness 11/12 spots" at bounding box center [512, 261] width 44 height 352
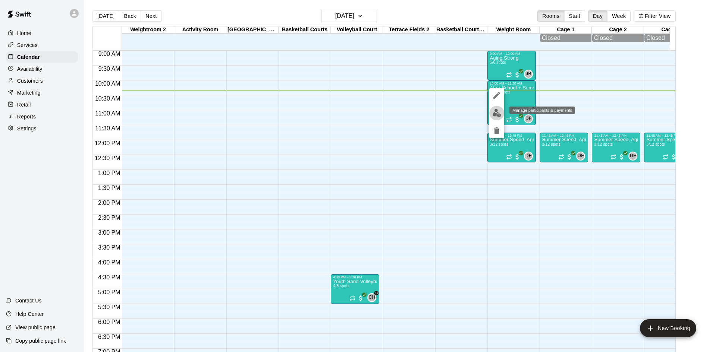
click at [495, 114] on img "edit" at bounding box center [497, 113] width 9 height 9
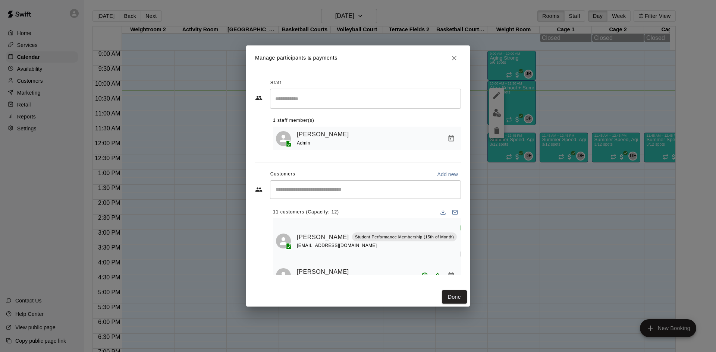
click at [310, 186] on div "​" at bounding box center [365, 189] width 191 height 19
type input "****"
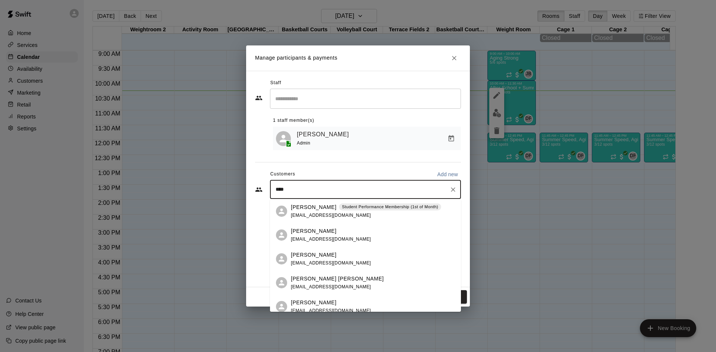
click at [308, 207] on p "[PERSON_NAME]" at bounding box center [313, 208] width 45 height 8
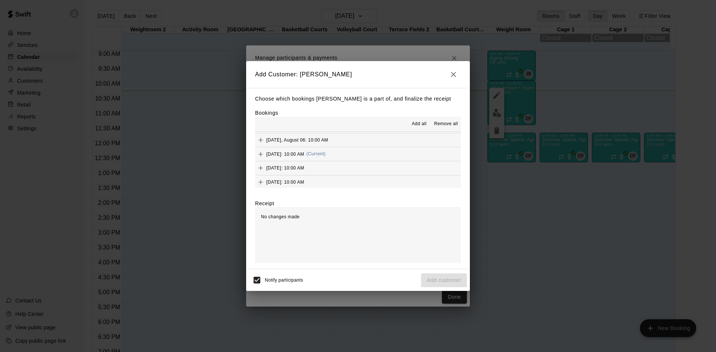
scroll to position [56, 0]
click at [304, 154] on span "[DATE]: 10:00 AM" at bounding box center [285, 152] width 38 height 5
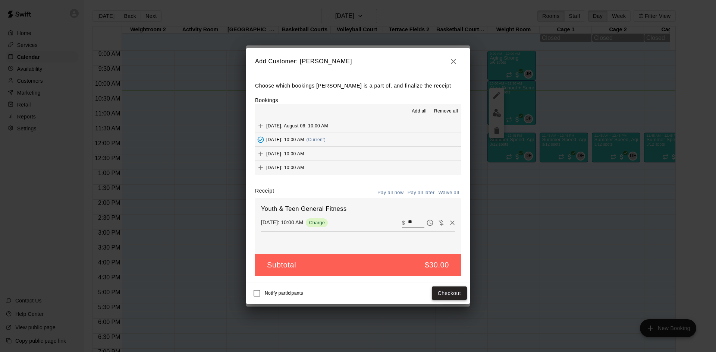
click at [457, 292] on button "Checkout" at bounding box center [449, 294] width 35 height 14
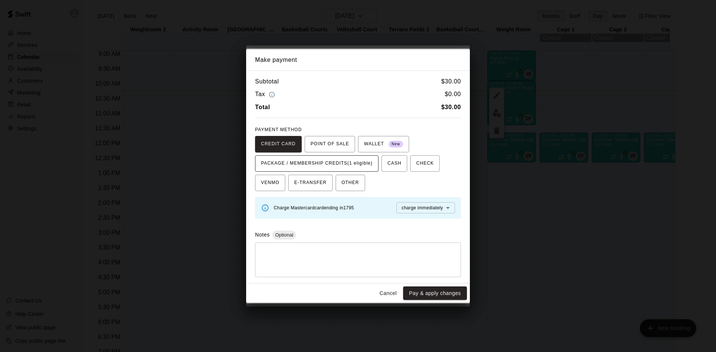
click at [350, 163] on span "PACKAGE / MEMBERSHIP CREDITS (1 eligible)" at bounding box center [316, 164] width 111 height 12
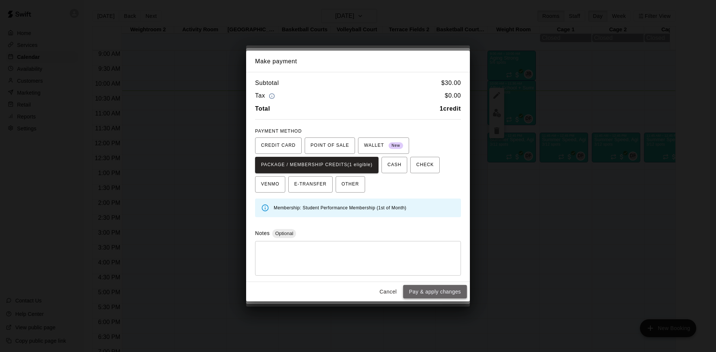
click at [435, 296] on button "Pay & apply changes" at bounding box center [435, 292] width 64 height 14
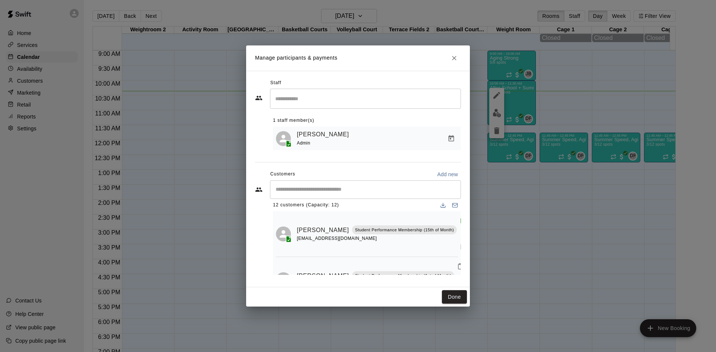
scroll to position [0, 0]
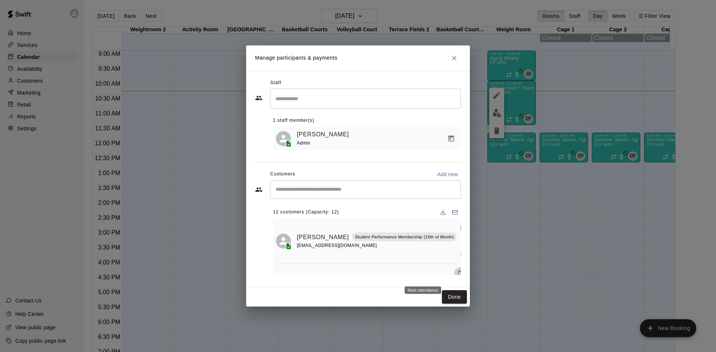
click at [459, 272] on rect "Mark attendance" at bounding box center [460, 271] width 2 height 1
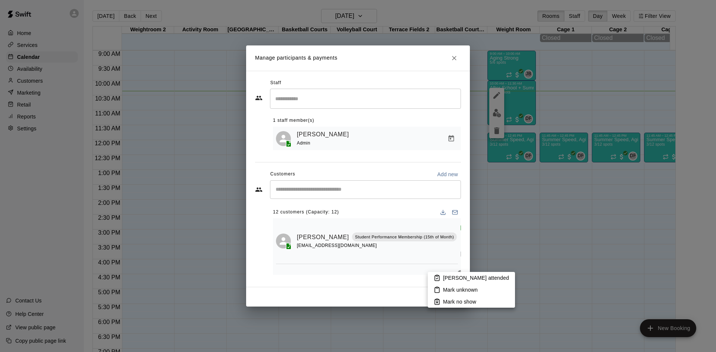
click at [435, 277] on icon at bounding box center [437, 278] width 4 height 5
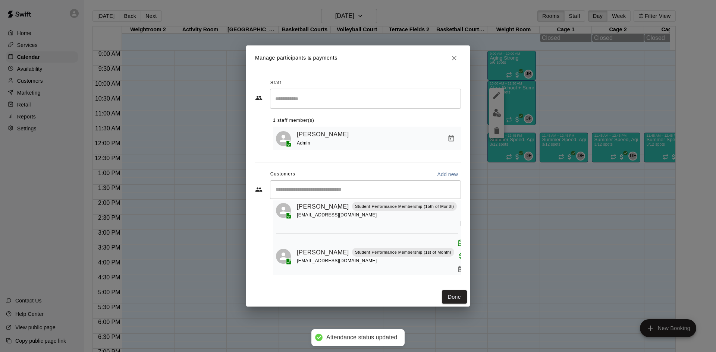
scroll to position [43, 0]
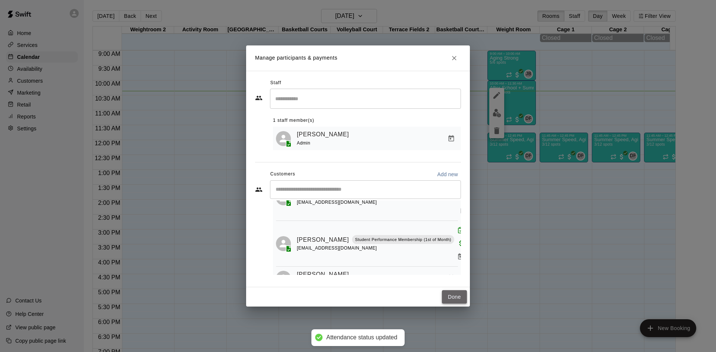
click at [449, 293] on button "Done" at bounding box center [454, 297] width 25 height 14
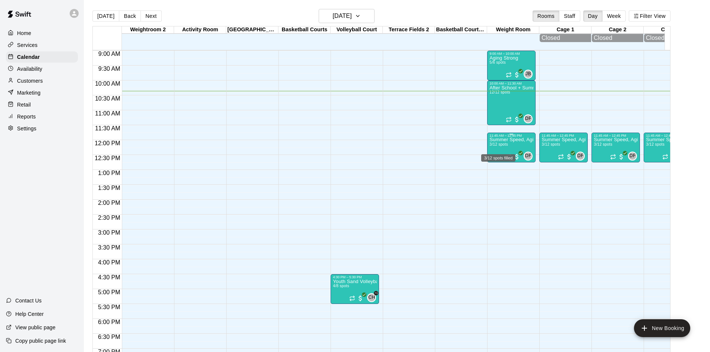
click at [500, 147] on span "3/12 spots" at bounding box center [499, 144] width 18 height 4
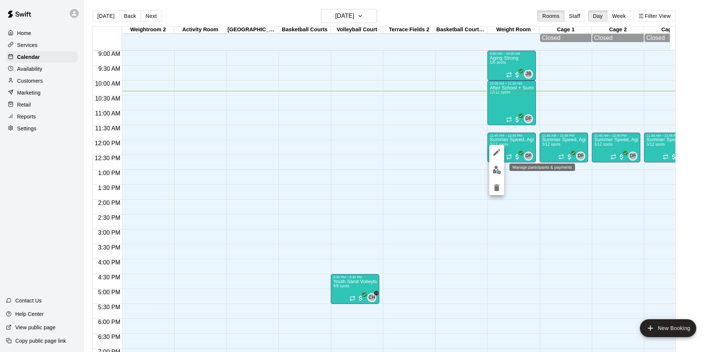
click at [498, 170] on img "edit" at bounding box center [497, 170] width 9 height 9
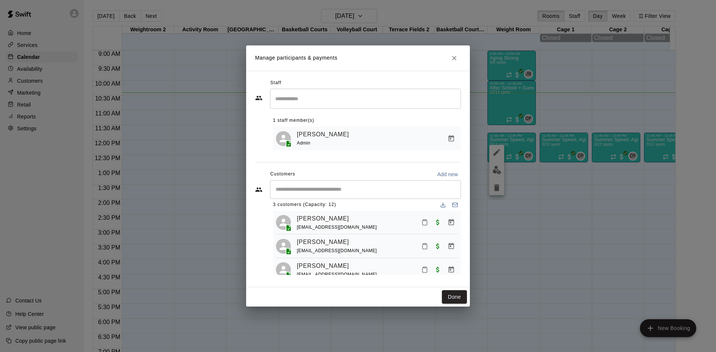
scroll to position [0, 0]
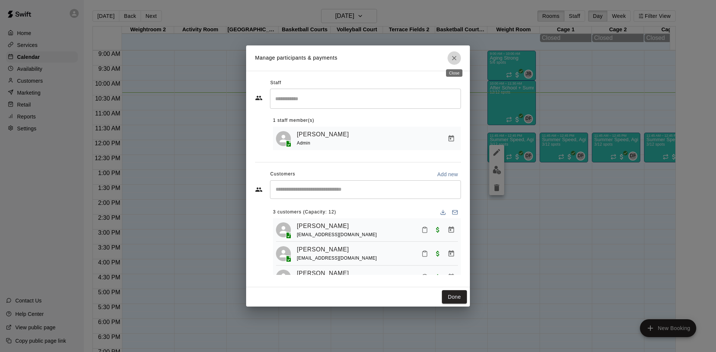
click at [451, 57] on icon "Close" at bounding box center [453, 57] width 7 height 7
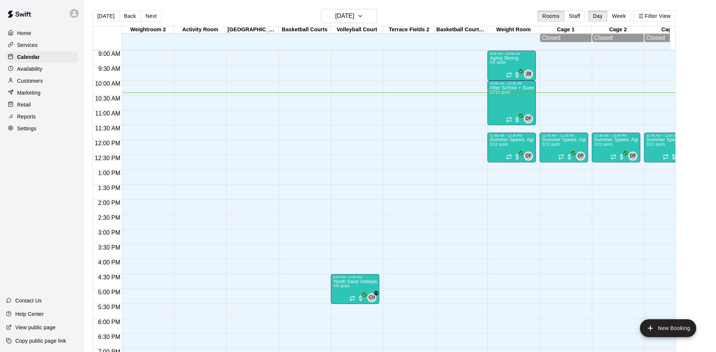
click at [506, 103] on div "Manage participants & payments Staff ​ 1 staff member(s) [PERSON_NAME] Admin Cu…" at bounding box center [358, 176] width 716 height 352
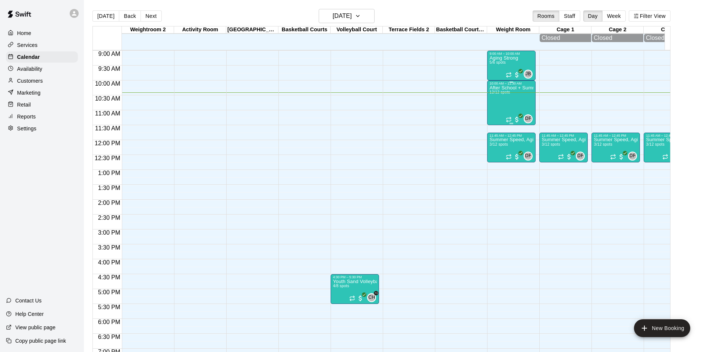
click at [505, 102] on div "After School + Summer Fitness 12/12 spots" at bounding box center [512, 261] width 44 height 352
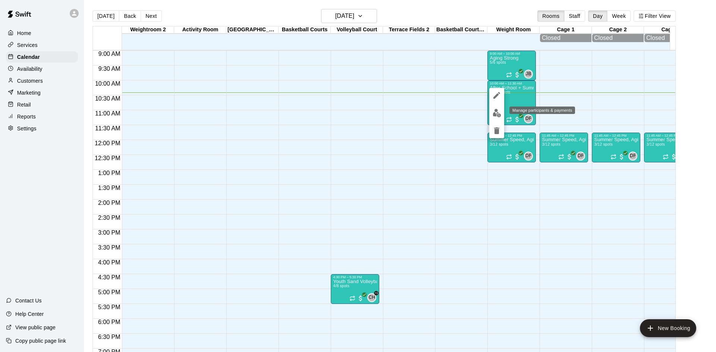
click at [495, 116] on img "edit" at bounding box center [497, 113] width 9 height 9
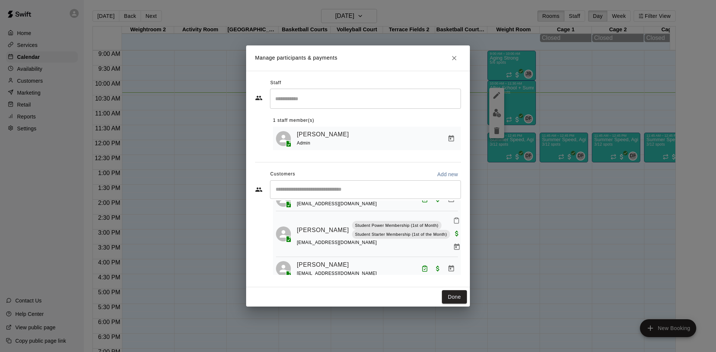
scroll to position [149, 0]
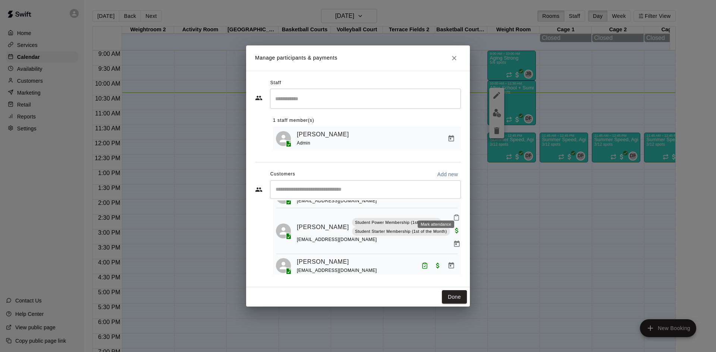
click at [453, 214] on icon "Mark attendance" at bounding box center [456, 217] width 7 height 7
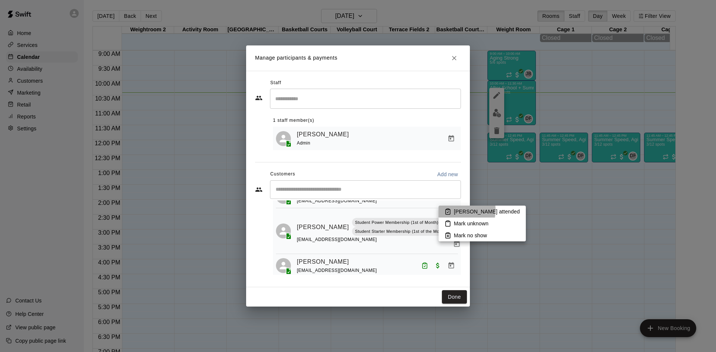
click at [457, 210] on p "[PERSON_NAME] attended" at bounding box center [487, 211] width 66 height 7
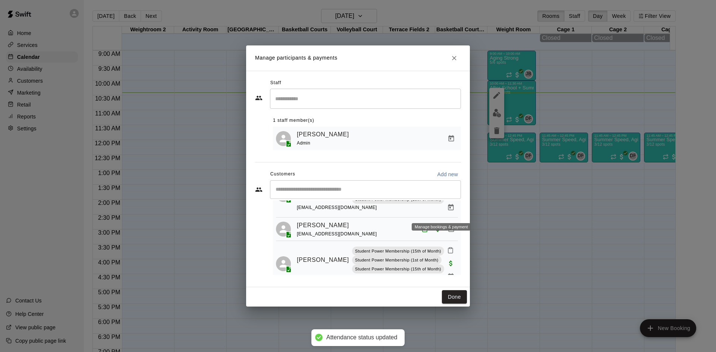
scroll to position [261, 0]
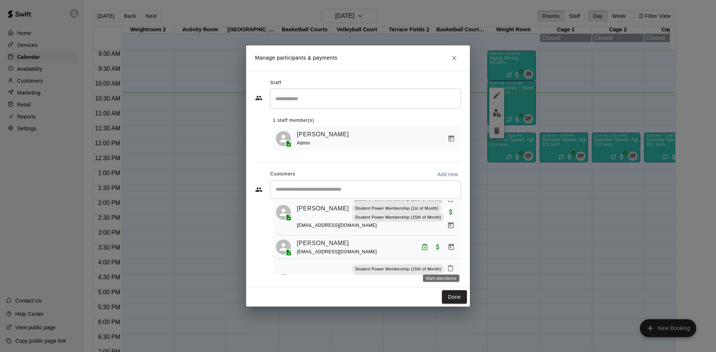
click at [445, 262] on button "Mark attendance" at bounding box center [450, 268] width 13 height 13
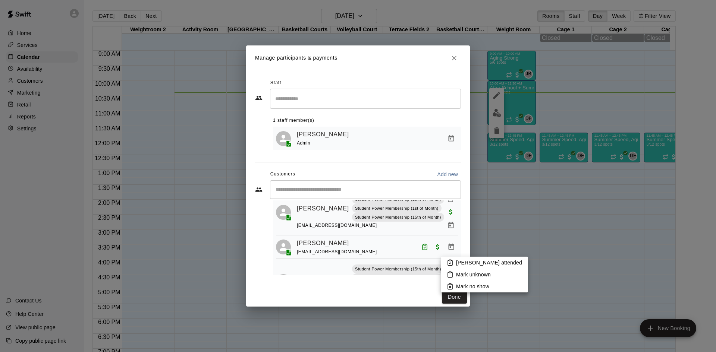
click at [405, 259] on div at bounding box center [358, 176] width 716 height 352
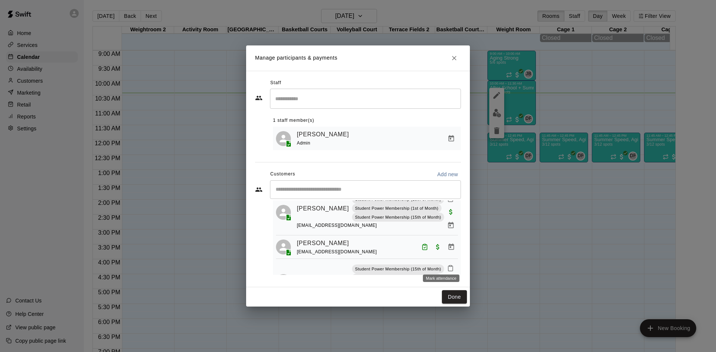
click at [449, 266] on rect "Mark attendance" at bounding box center [450, 266] width 2 height 1
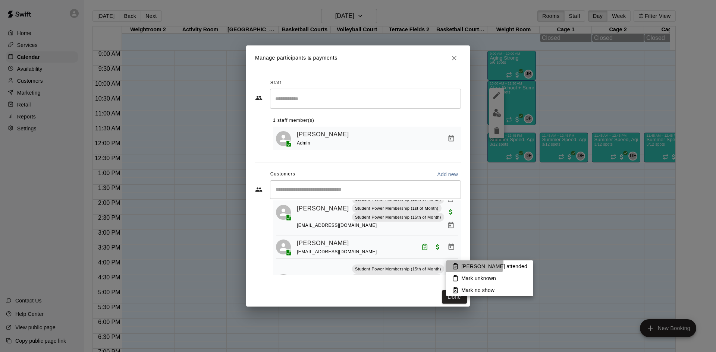
click at [453, 262] on li "[PERSON_NAME] attended" at bounding box center [489, 267] width 87 height 12
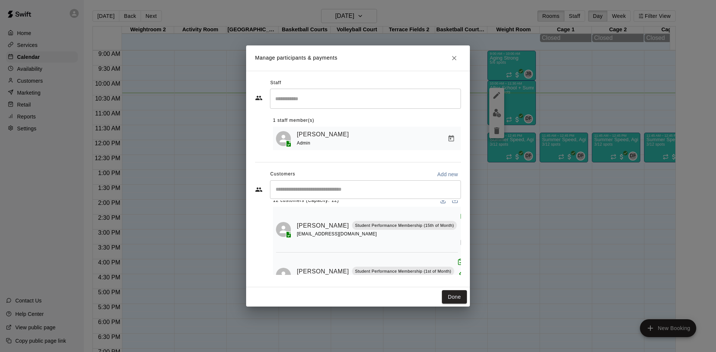
scroll to position [0, 0]
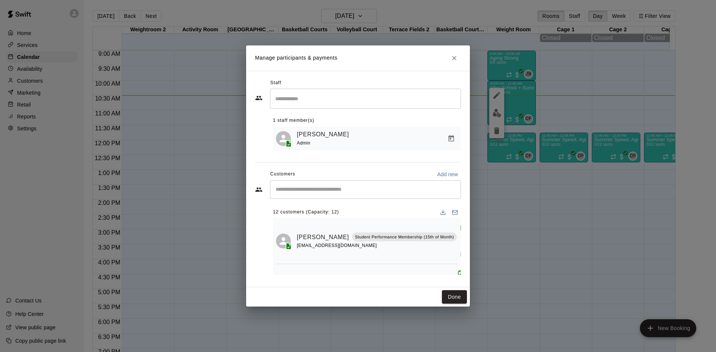
click at [404, 233] on div "[PERSON_NAME] Student Performance Membership (15th of Month)" at bounding box center [377, 238] width 160 height 10
drag, startPoint x: 404, startPoint y: 229, endPoint x: 405, endPoint y: 235, distance: 6.1
click at [405, 234] on div "[PERSON_NAME] Student Performance Membership (15th of Month)" at bounding box center [377, 238] width 160 height 10
click at [405, 235] on p "Student Performance Membership (15th of Month)" at bounding box center [404, 237] width 99 height 6
drag, startPoint x: 405, startPoint y: 235, endPoint x: 400, endPoint y: 152, distance: 82.5
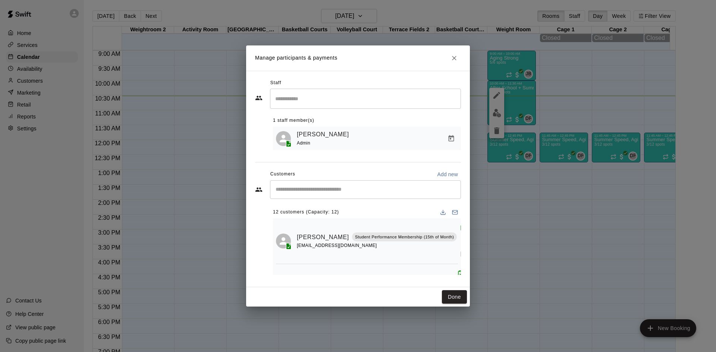
click at [400, 152] on div "Staff ​ 1 staff member(s) [PERSON_NAME] Admin Customers Add new ​ 12 customers …" at bounding box center [358, 179] width 206 height 204
